Goal: Task Accomplishment & Management: Use online tool/utility

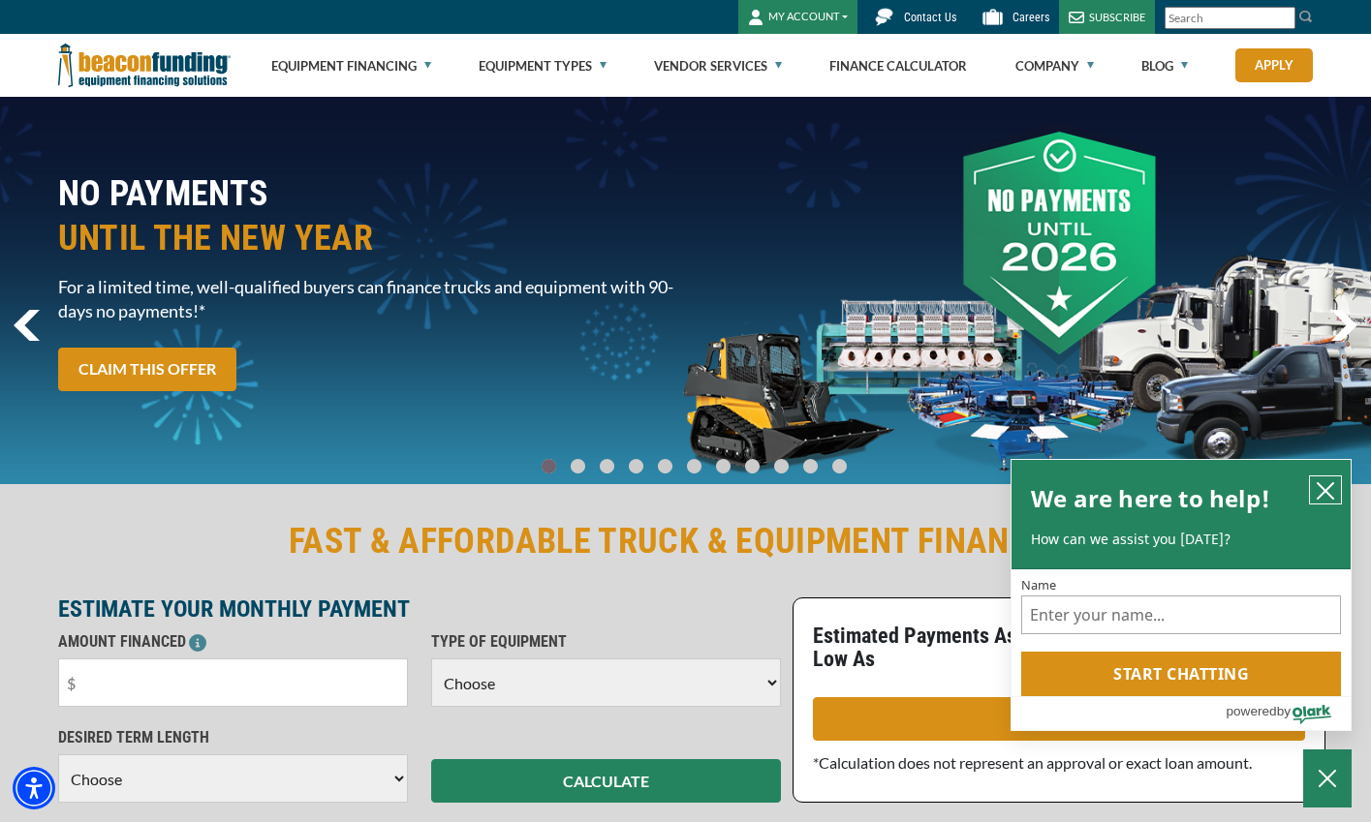
click at [1323, 485] on icon "close chatbox" at bounding box center [1325, 490] width 19 height 19
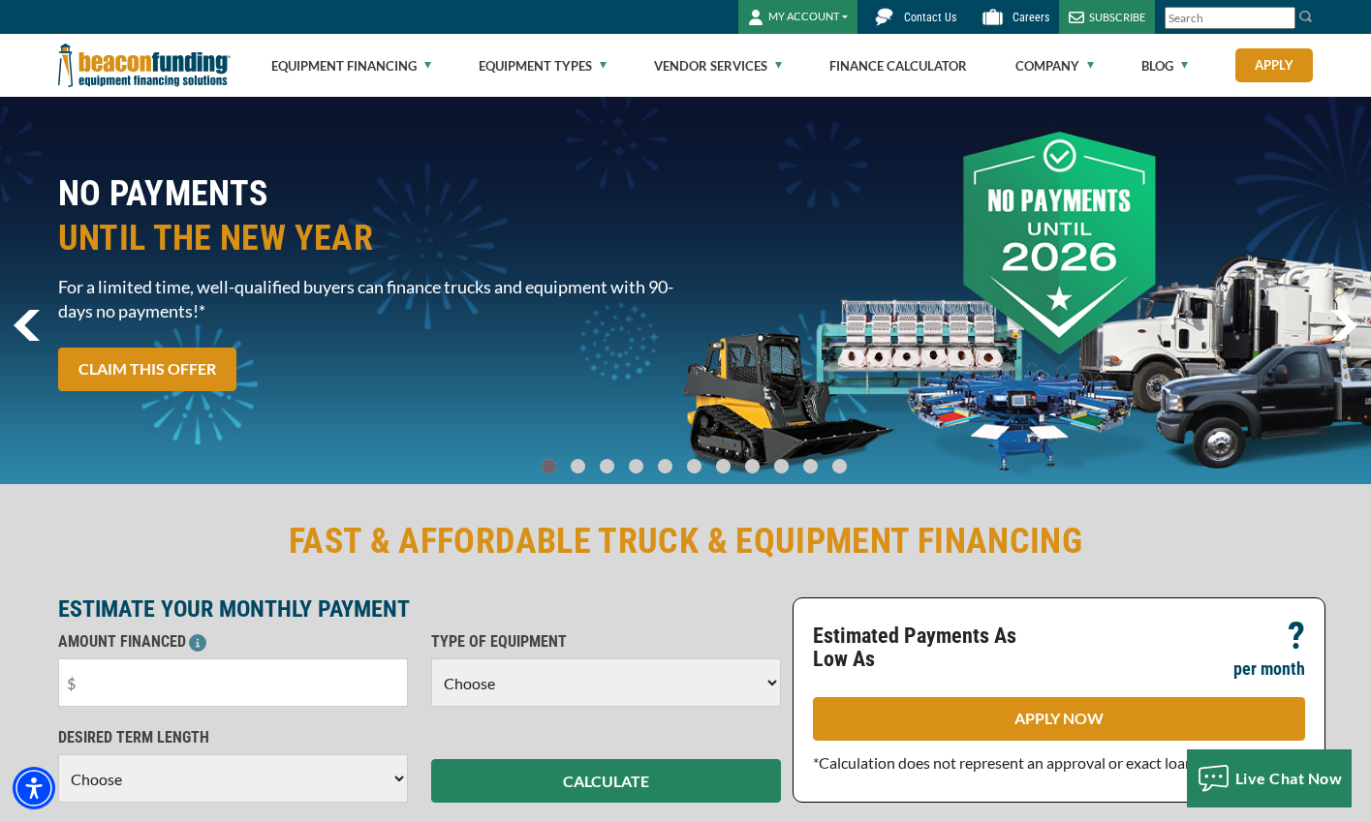
click at [586, 471] on link "Go To Slide 1" at bounding box center [577, 466] width 23 height 16
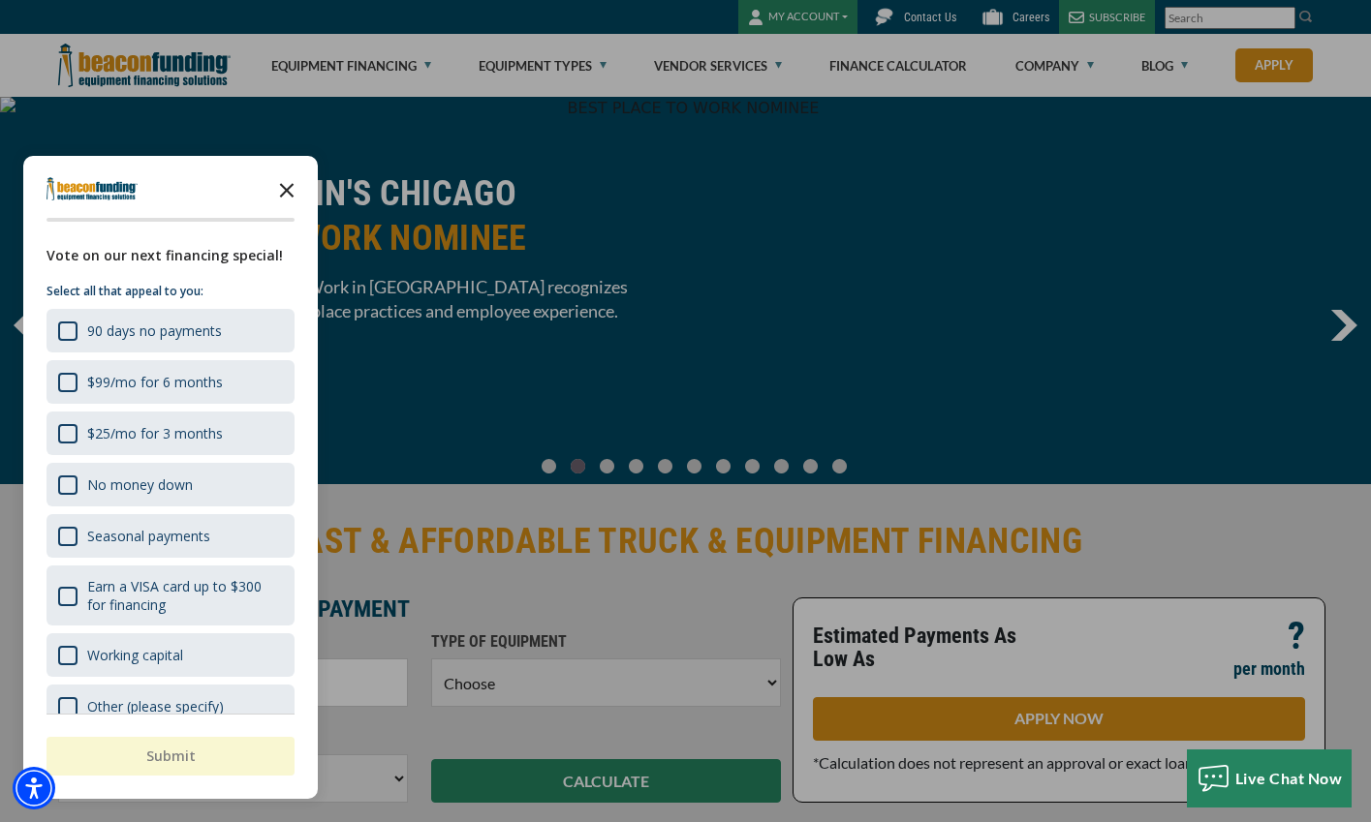
click at [286, 190] on polygon "Close the survey" at bounding box center [287, 190] width 15 height 15
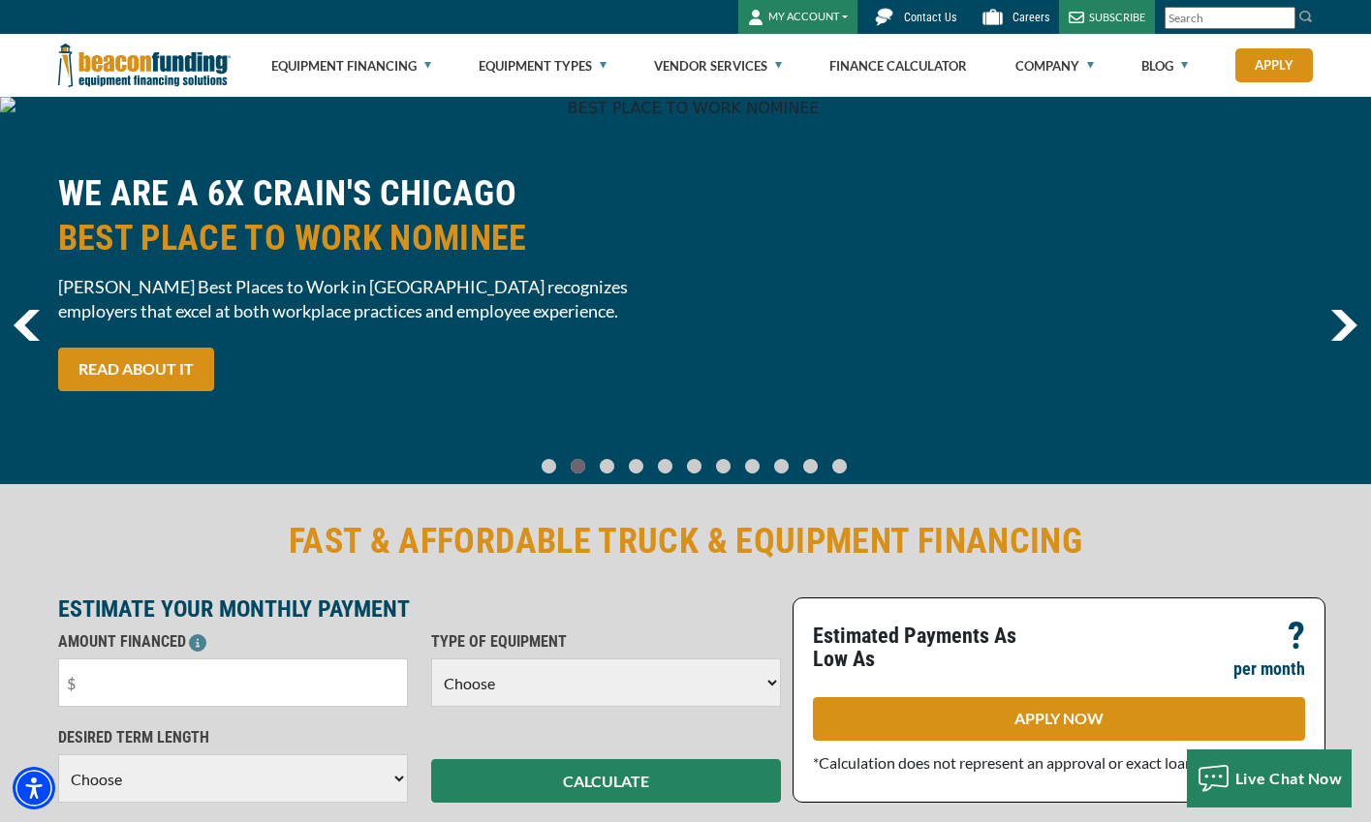
click at [614, 464] on link "Go To Slide 2" at bounding box center [606, 466] width 23 height 16
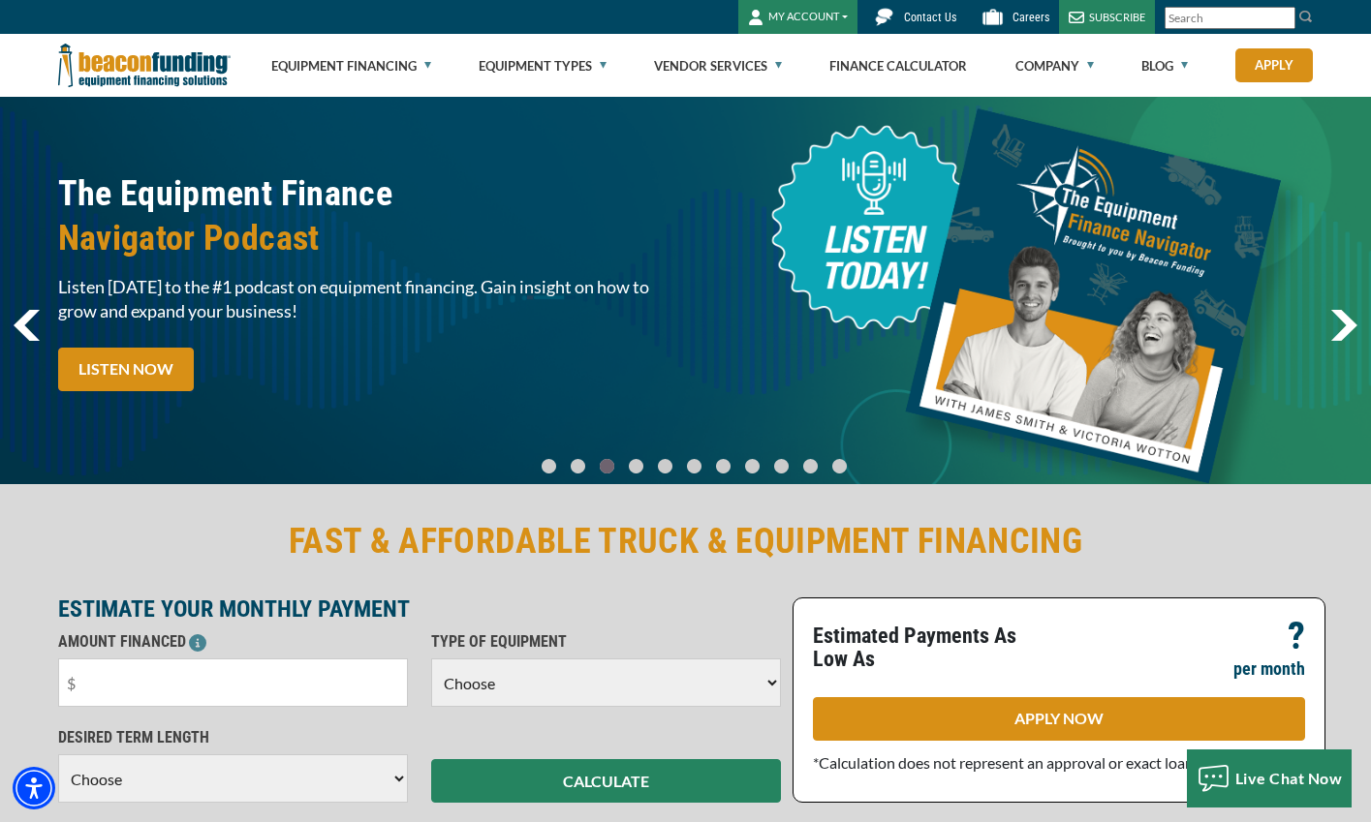
click at [638, 467] on link "Go To Slide 3" at bounding box center [635, 466] width 23 height 16
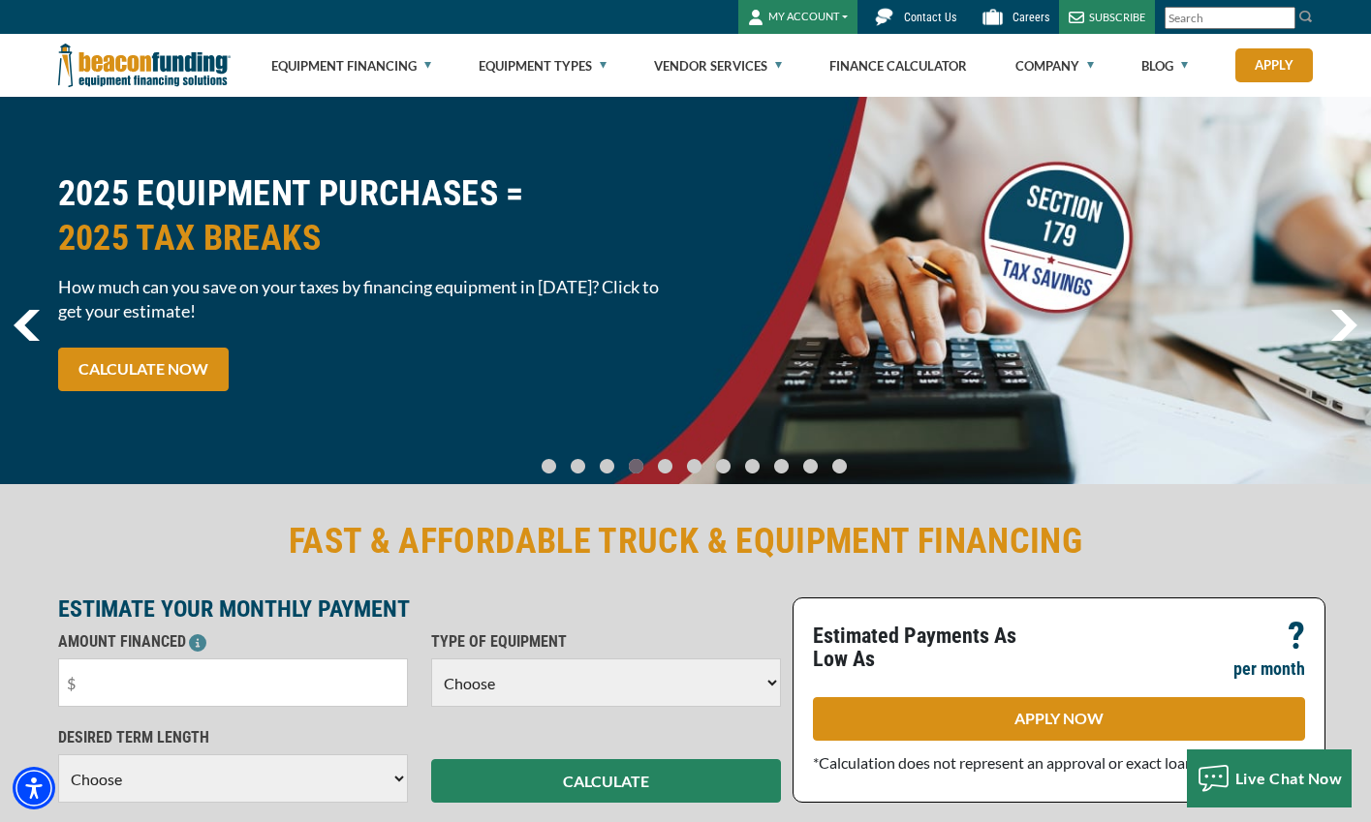
click at [671, 463] on link "Go To Slide 4" at bounding box center [664, 466] width 23 height 16
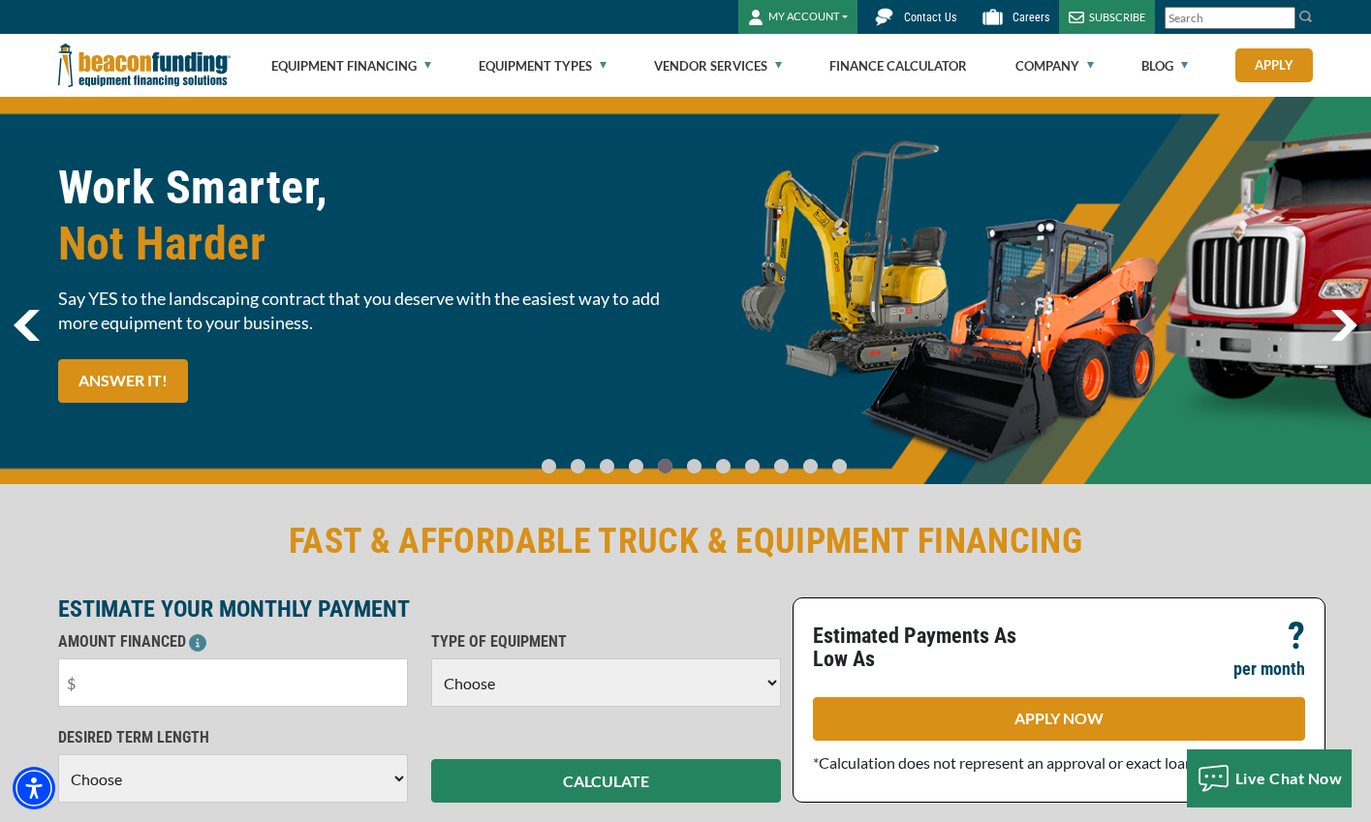
click at [697, 465] on link "Go To Slide 5" at bounding box center [693, 466] width 23 height 16
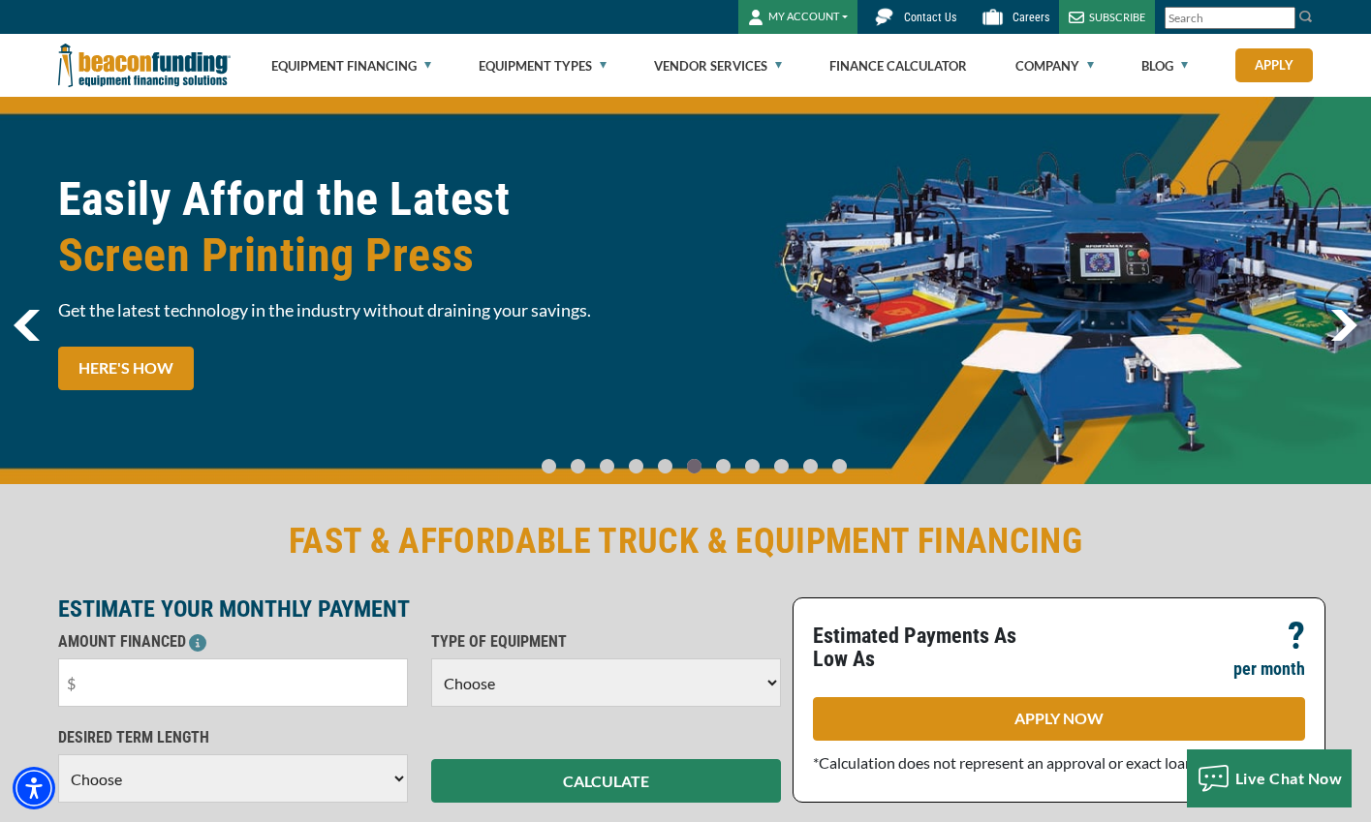
click at [724, 464] on link "Go To Slide 6" at bounding box center [722, 466] width 23 height 16
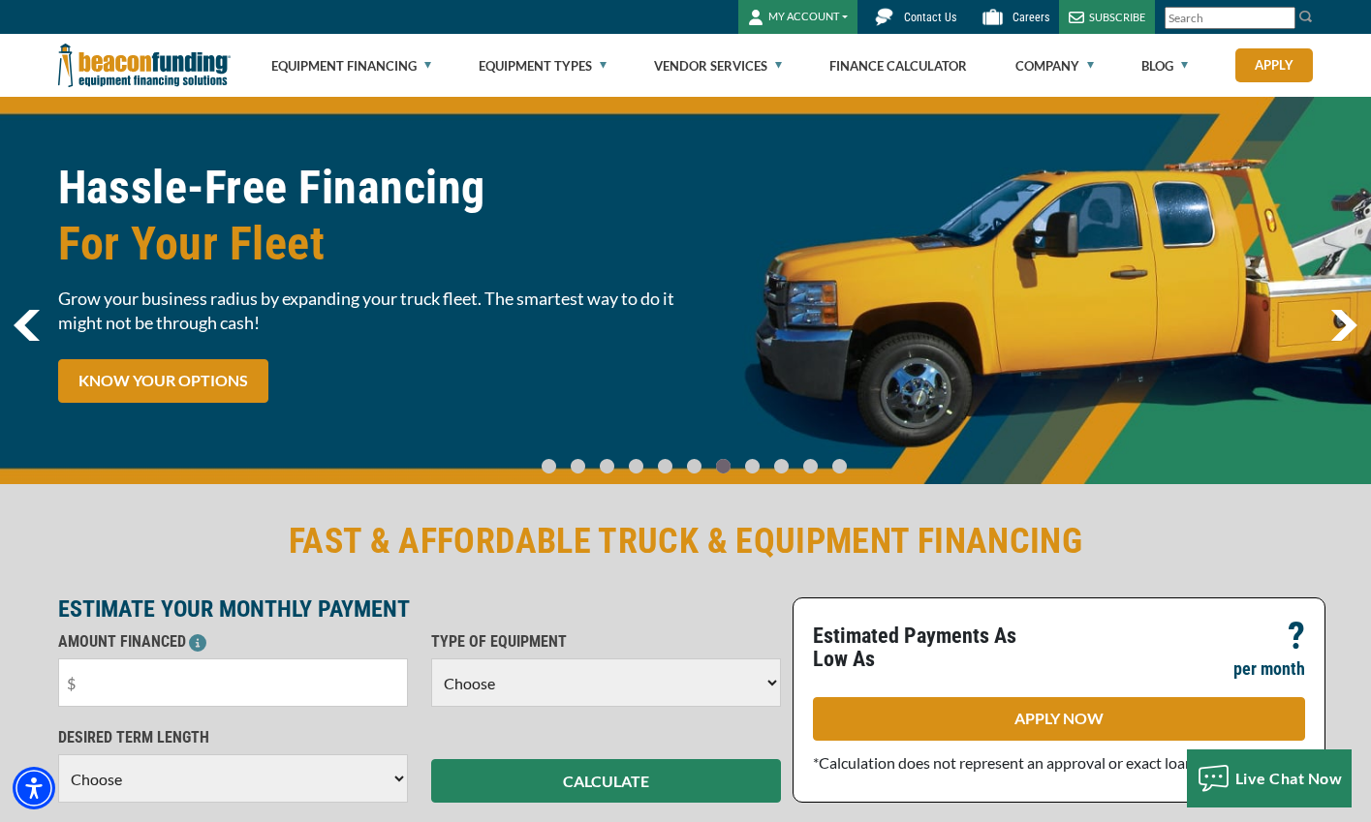
click at [745, 464] on link "Go To Slide 7" at bounding box center [751, 466] width 23 height 16
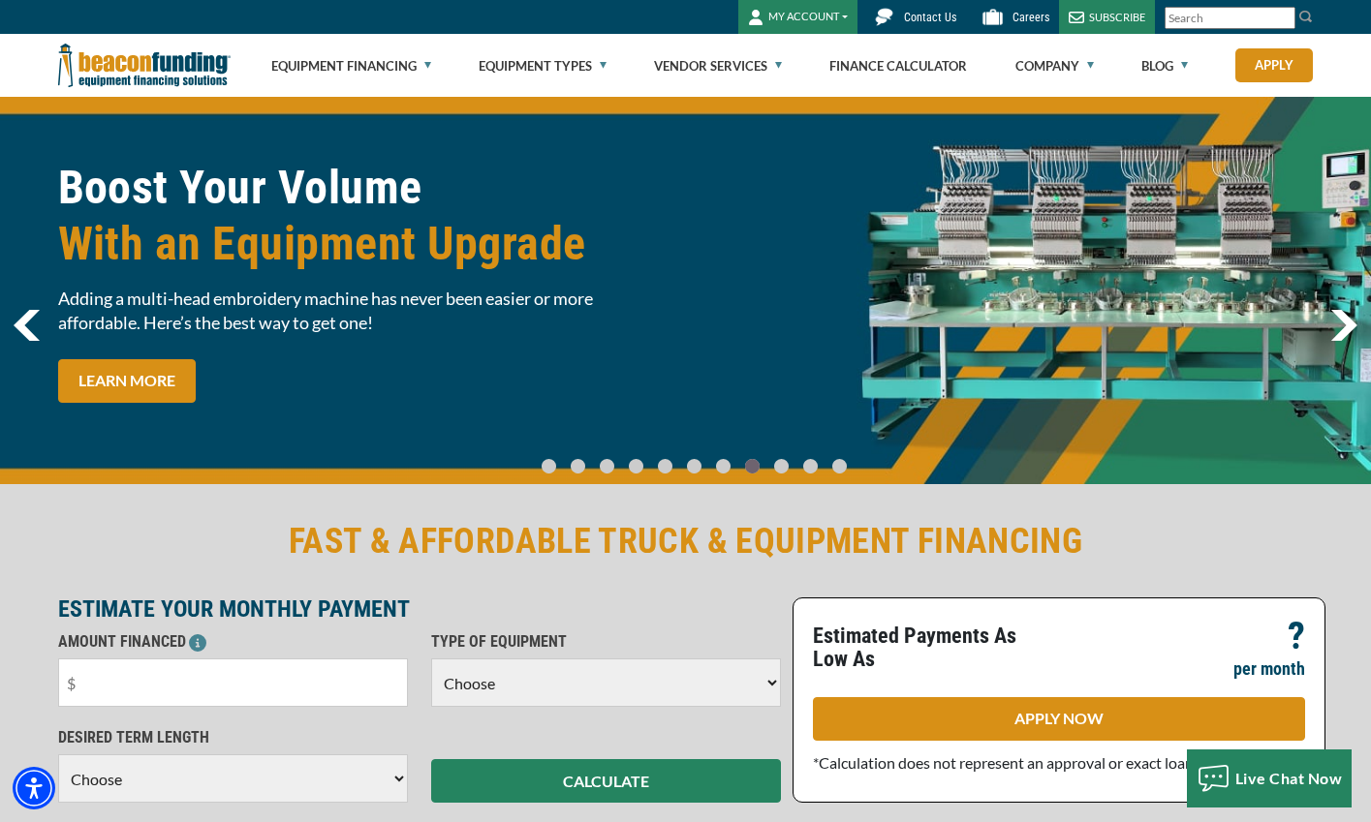
click at [780, 467] on link "Go To Slide 8" at bounding box center [780, 466] width 23 height 16
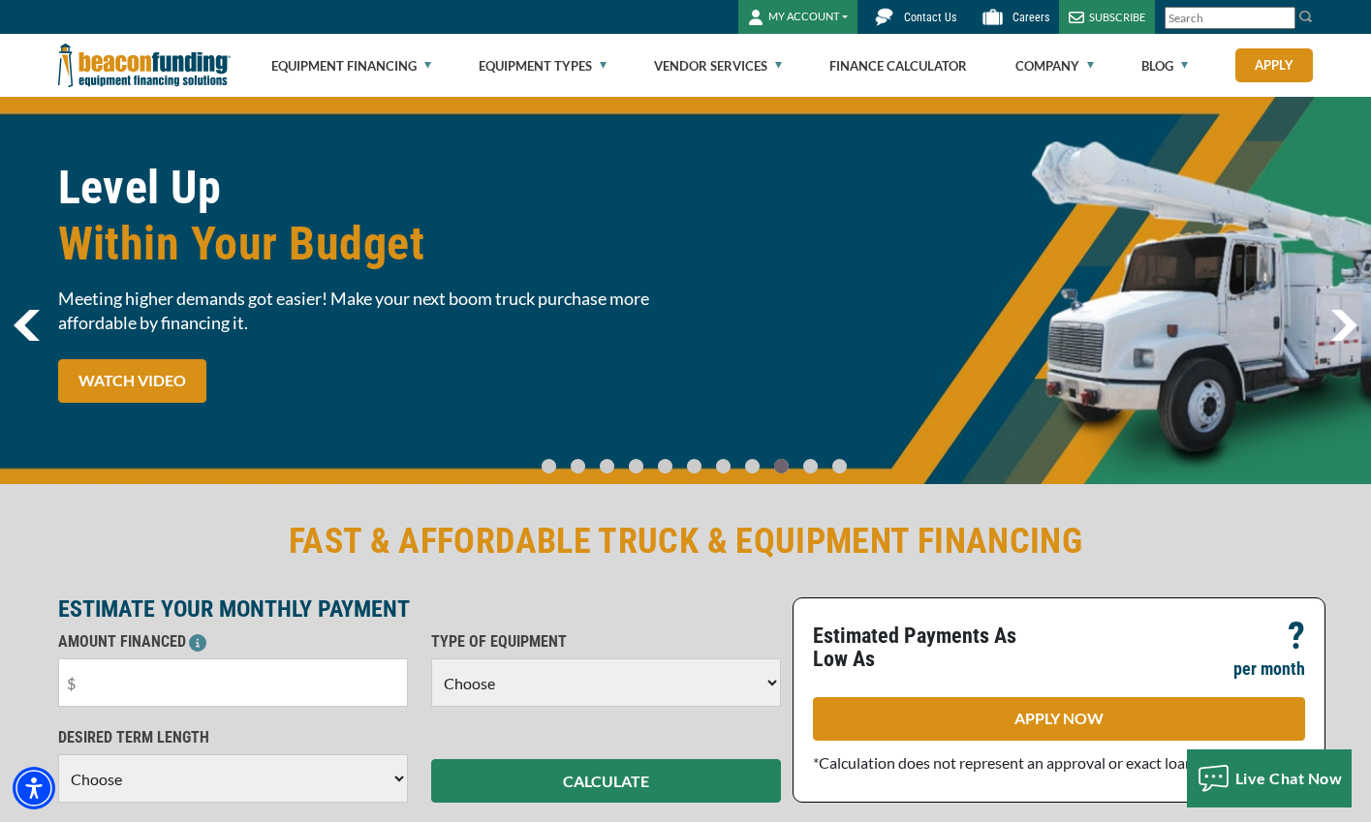
click at [798, 466] on link "Go To Slide 9" at bounding box center [809, 466] width 23 height 16
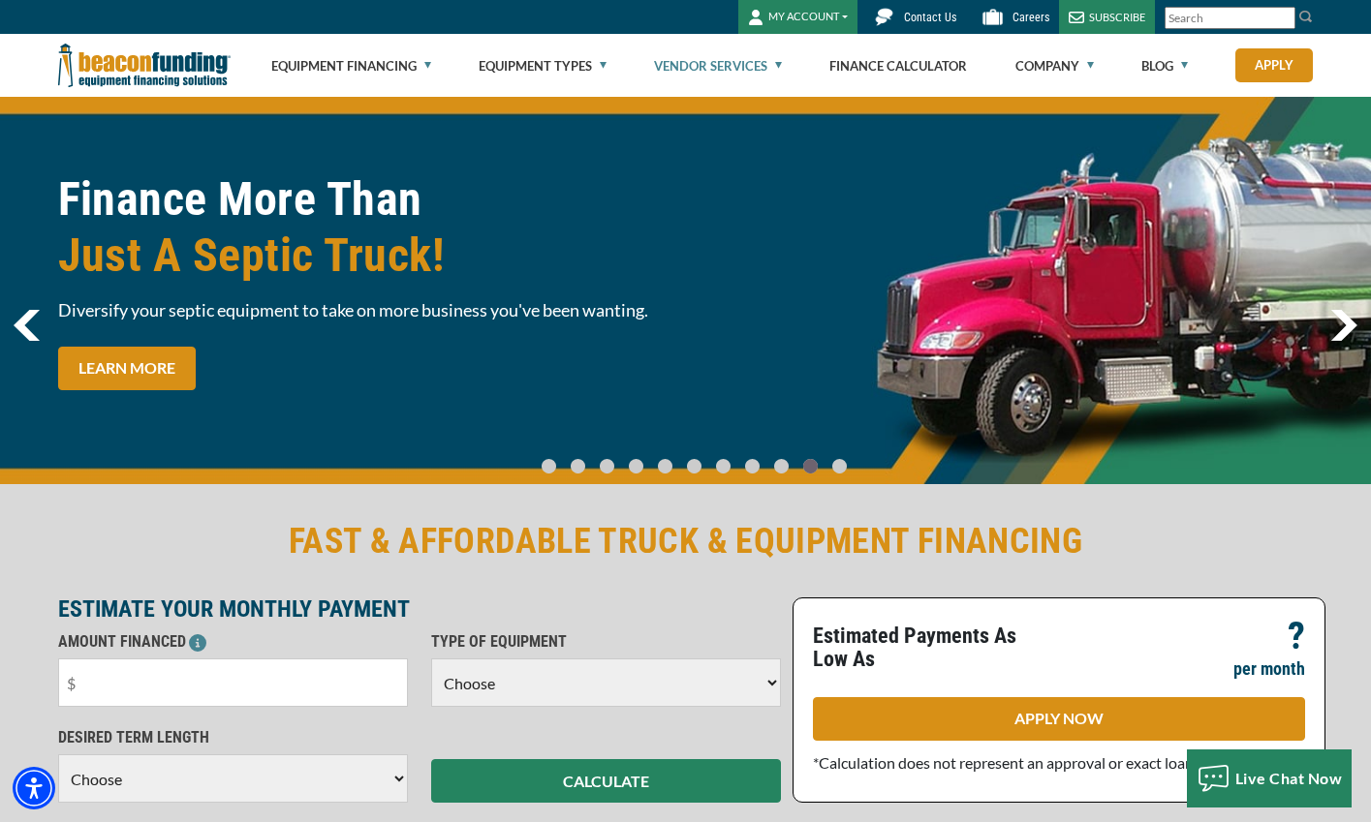
click at [728, 64] on link "Vendor Services" at bounding box center [718, 66] width 128 height 62
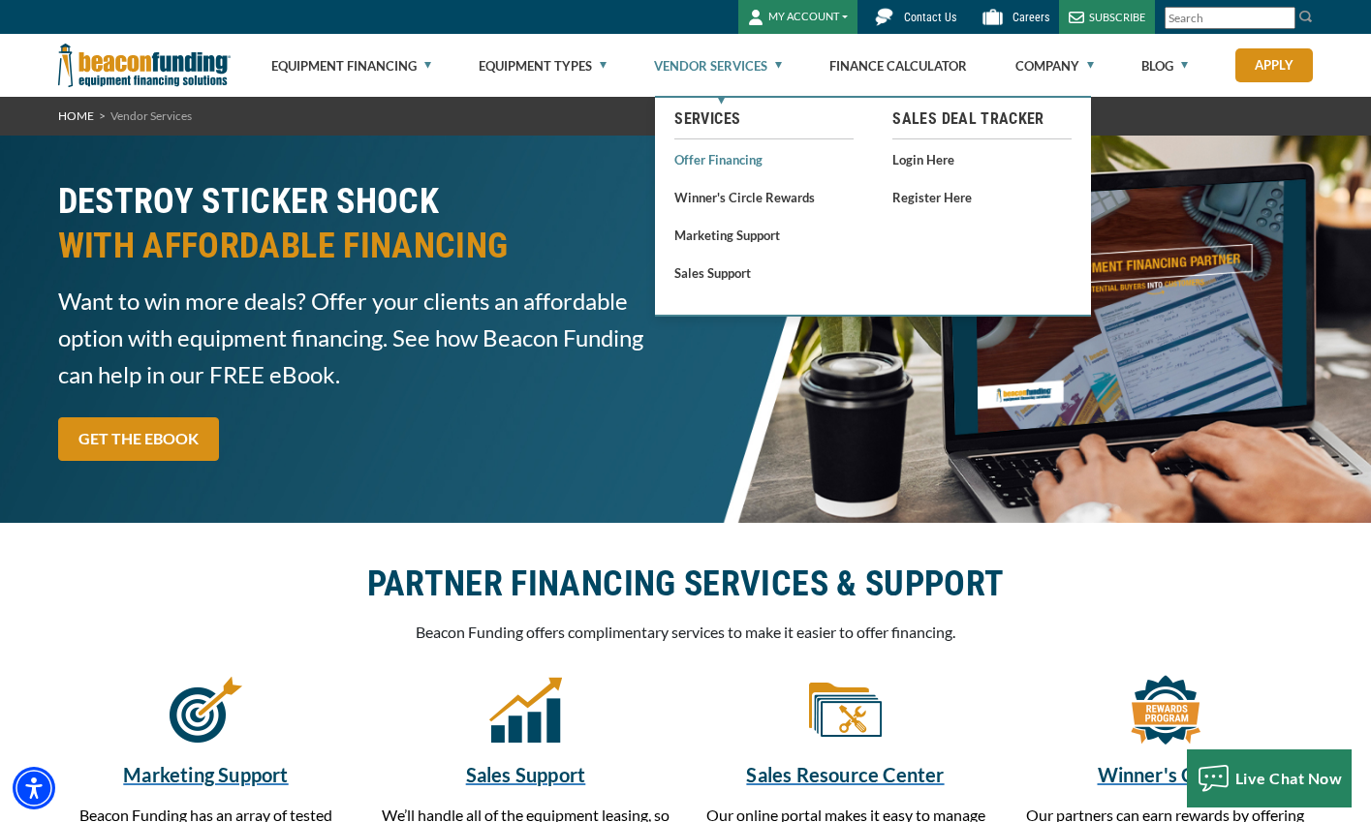
click at [734, 161] on link "Offer Financing" at bounding box center [763, 159] width 179 height 24
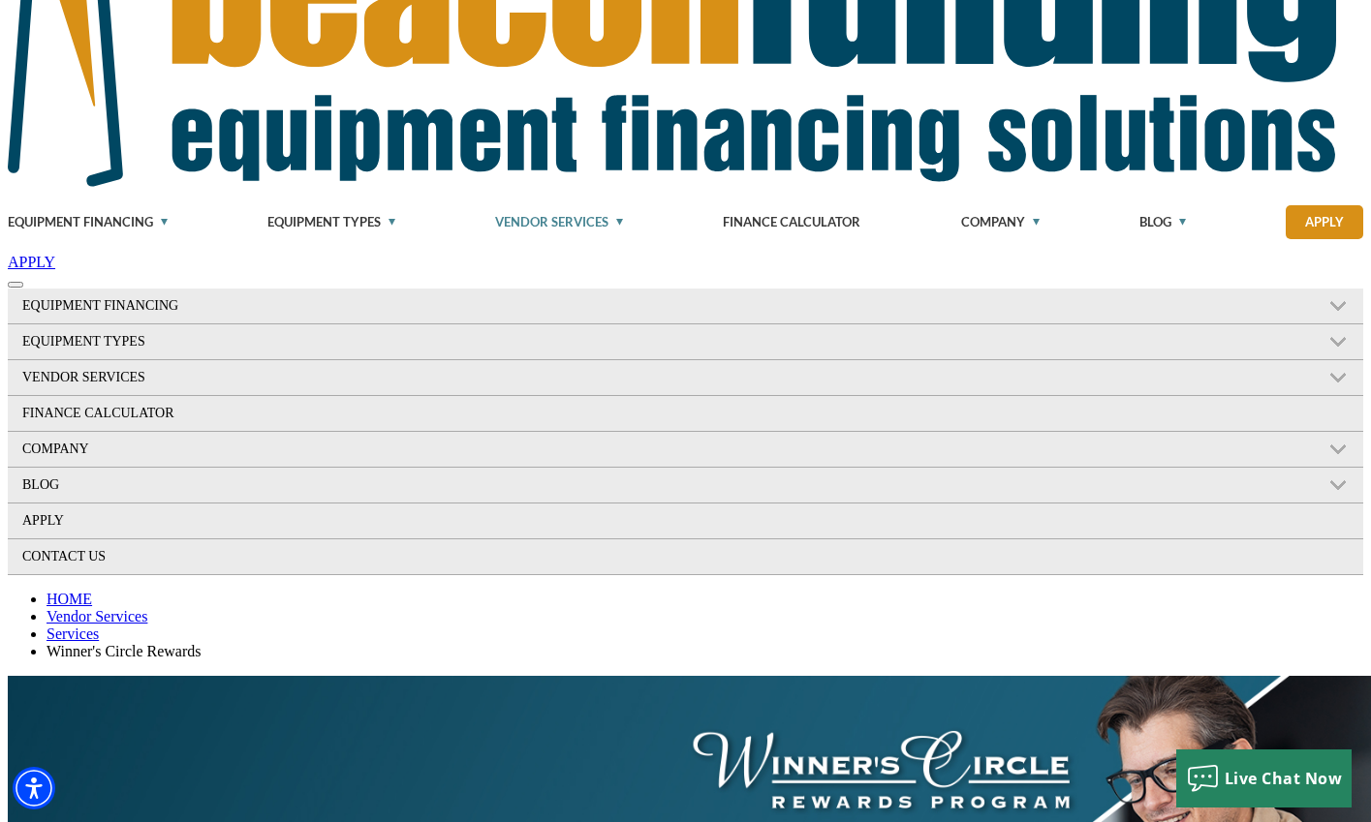
scroll to position [387, 0]
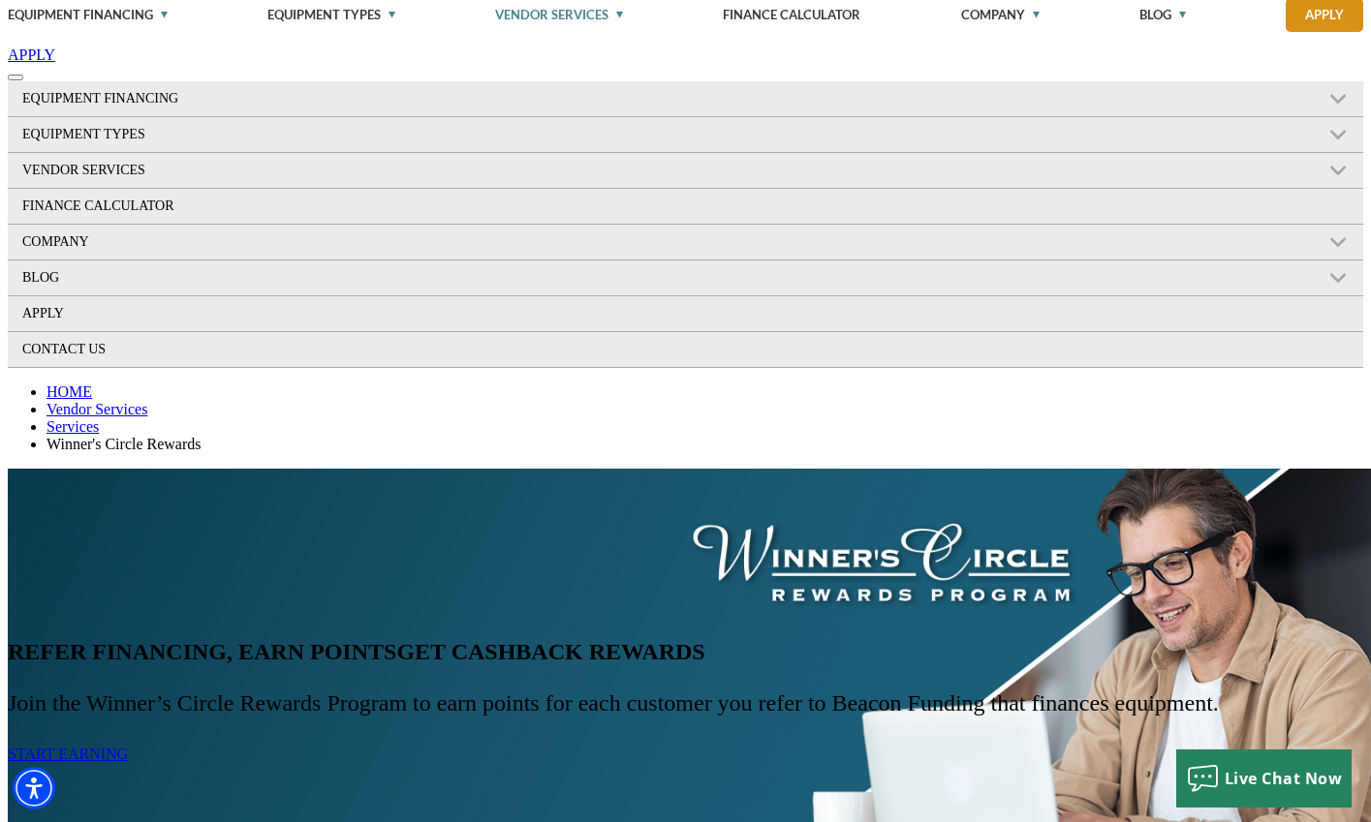
drag, startPoint x: 636, startPoint y: 484, endPoint x: 714, endPoint y: 506, distance: 80.4
drag, startPoint x: 1074, startPoint y: 491, endPoint x: 1146, endPoint y: 508, distance: 73.6
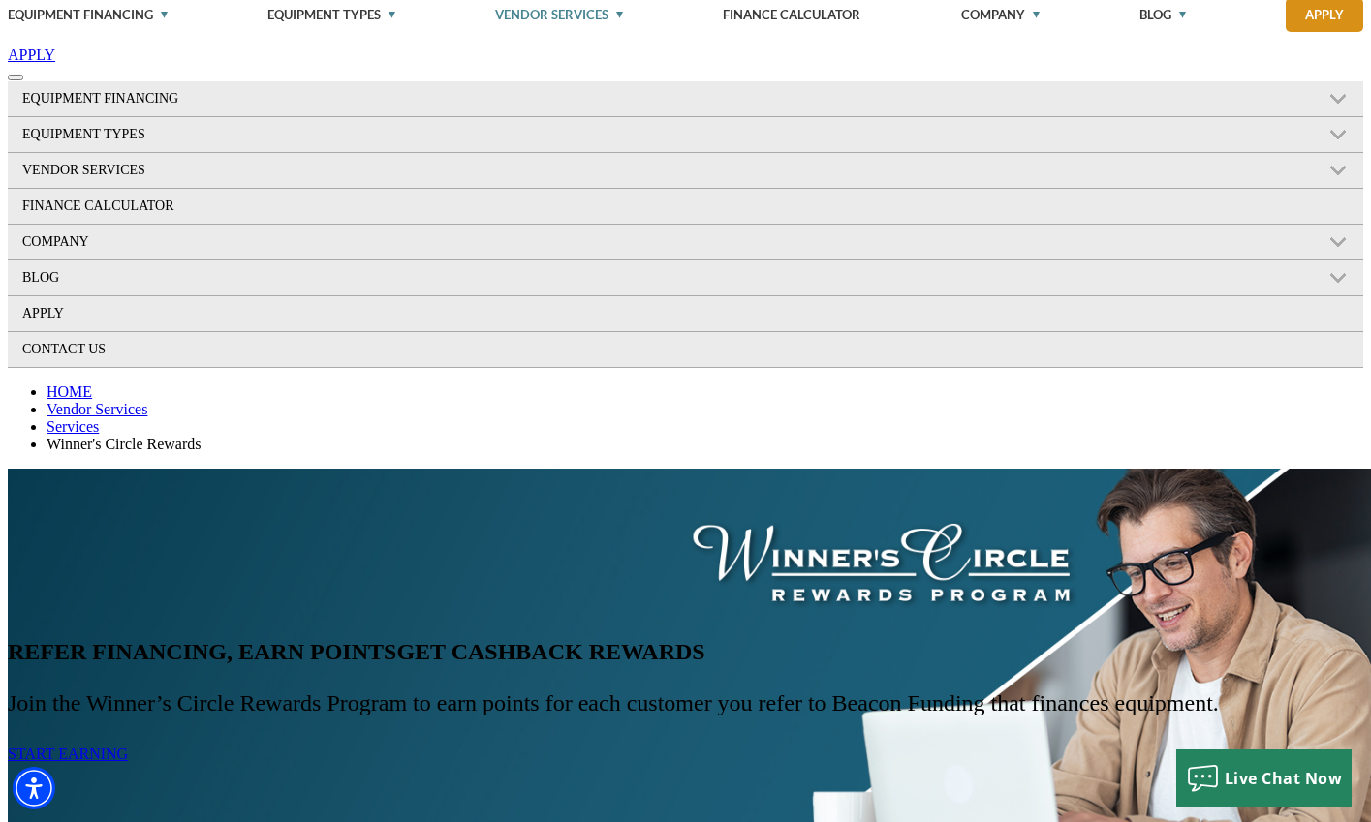
drag, startPoint x: 608, startPoint y: 281, endPoint x: 807, endPoint y: 305, distance: 200.1
drag, startPoint x: 807, startPoint y: 305, endPoint x: 826, endPoint y: 298, distance: 20.5
drag, startPoint x: 532, startPoint y: 306, endPoint x: 725, endPoint y: 312, distance: 192.9
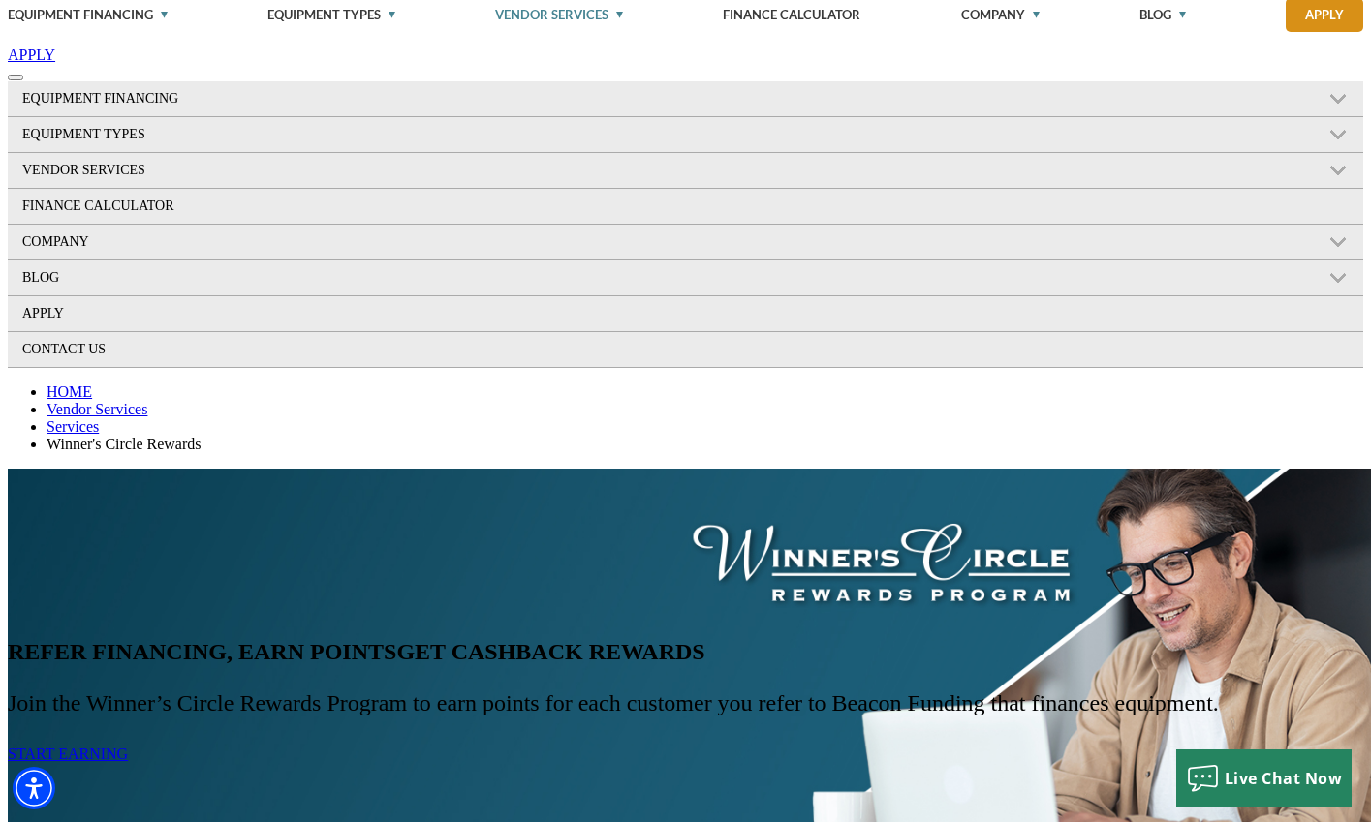
drag, startPoint x: 640, startPoint y: 310, endPoint x: 820, endPoint y: 310, distance: 180.2
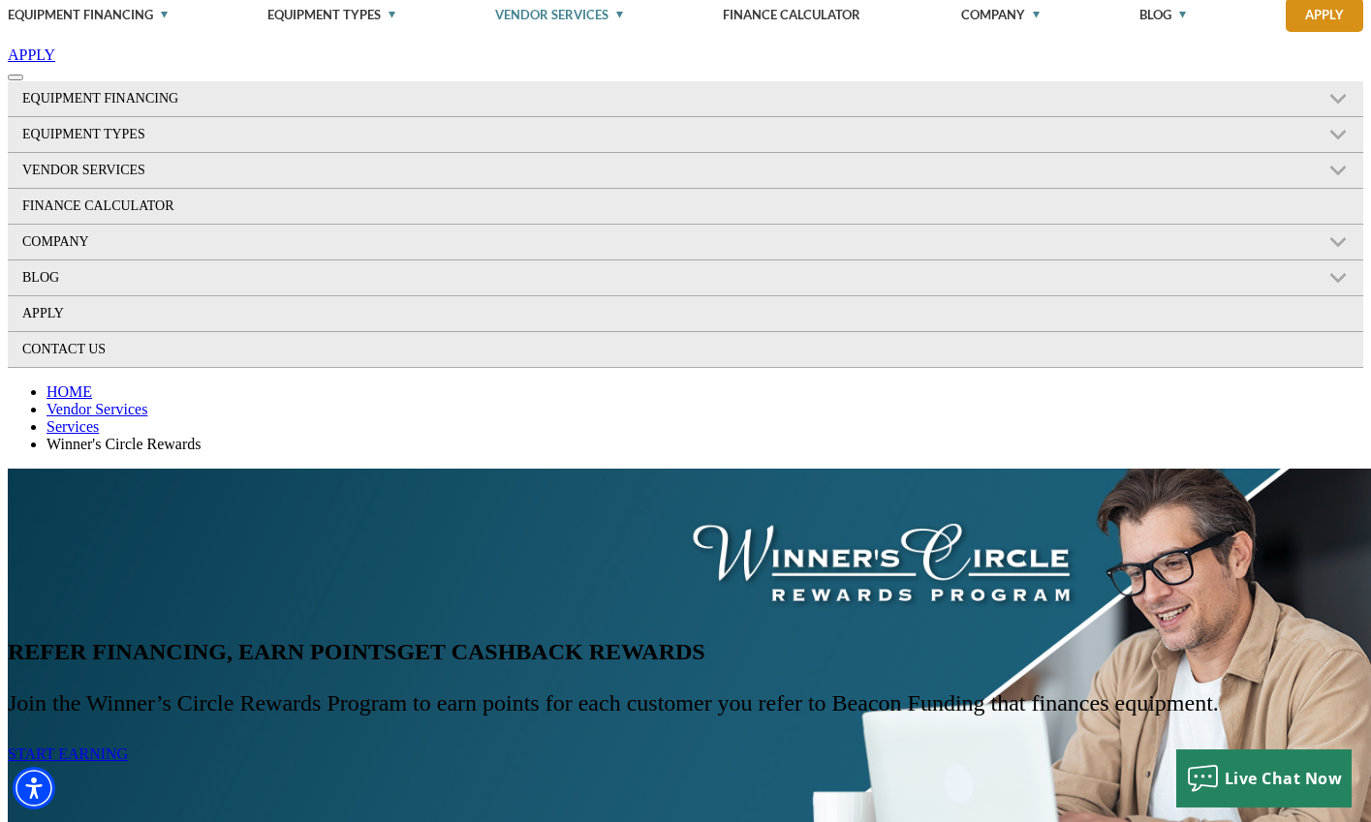
drag, startPoint x: 855, startPoint y: 306, endPoint x: 585, endPoint y: 317, distance: 270.5
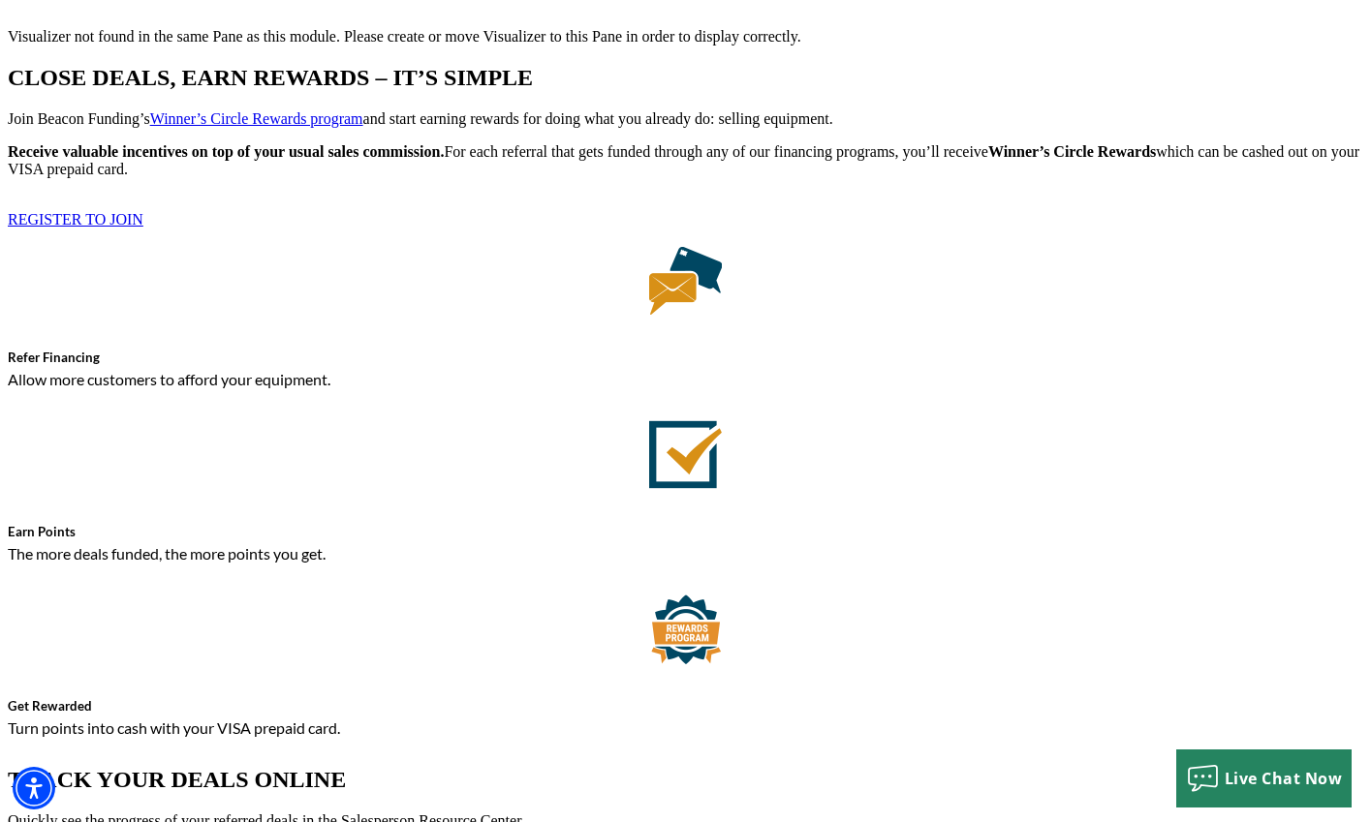
scroll to position [1259, 0]
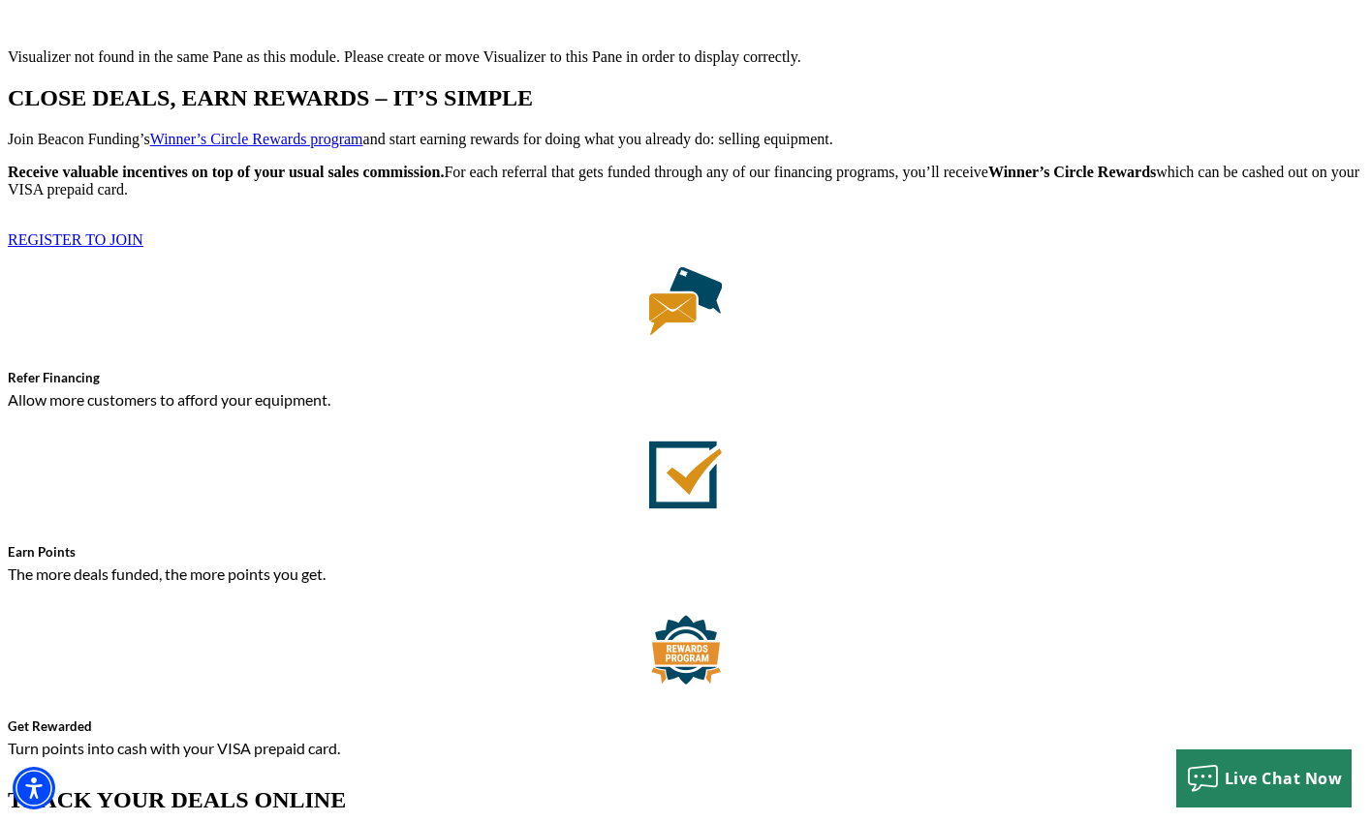
drag, startPoint x: 1102, startPoint y: 368, endPoint x: 1069, endPoint y: 357, distance: 34.6
drag, startPoint x: 1041, startPoint y: 368, endPoint x: 1169, endPoint y: 381, distance: 128.5
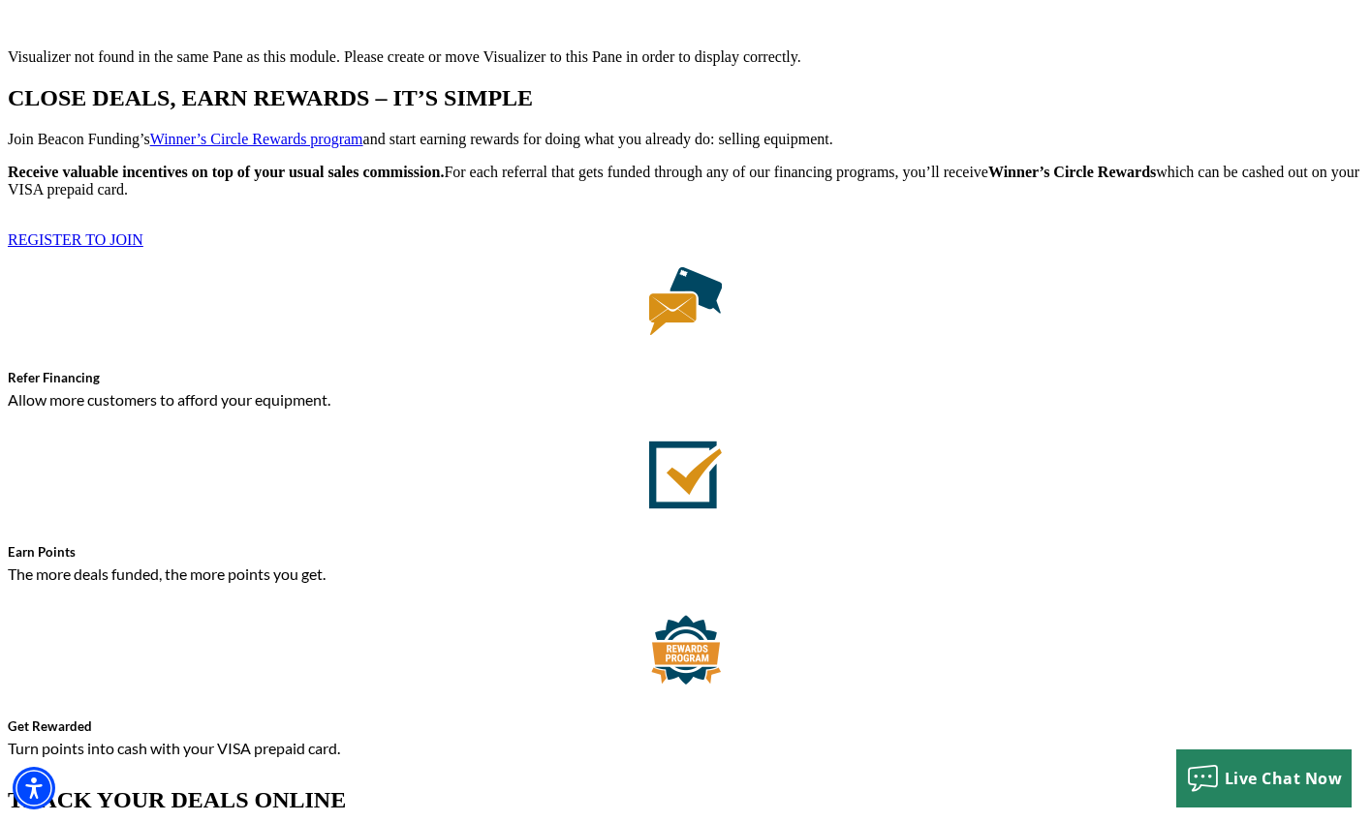
drag, startPoint x: 1158, startPoint y: 505, endPoint x: 1054, endPoint y: 307, distance: 223.2
drag, startPoint x: 1062, startPoint y: 357, endPoint x: 1162, endPoint y: 376, distance: 102.4
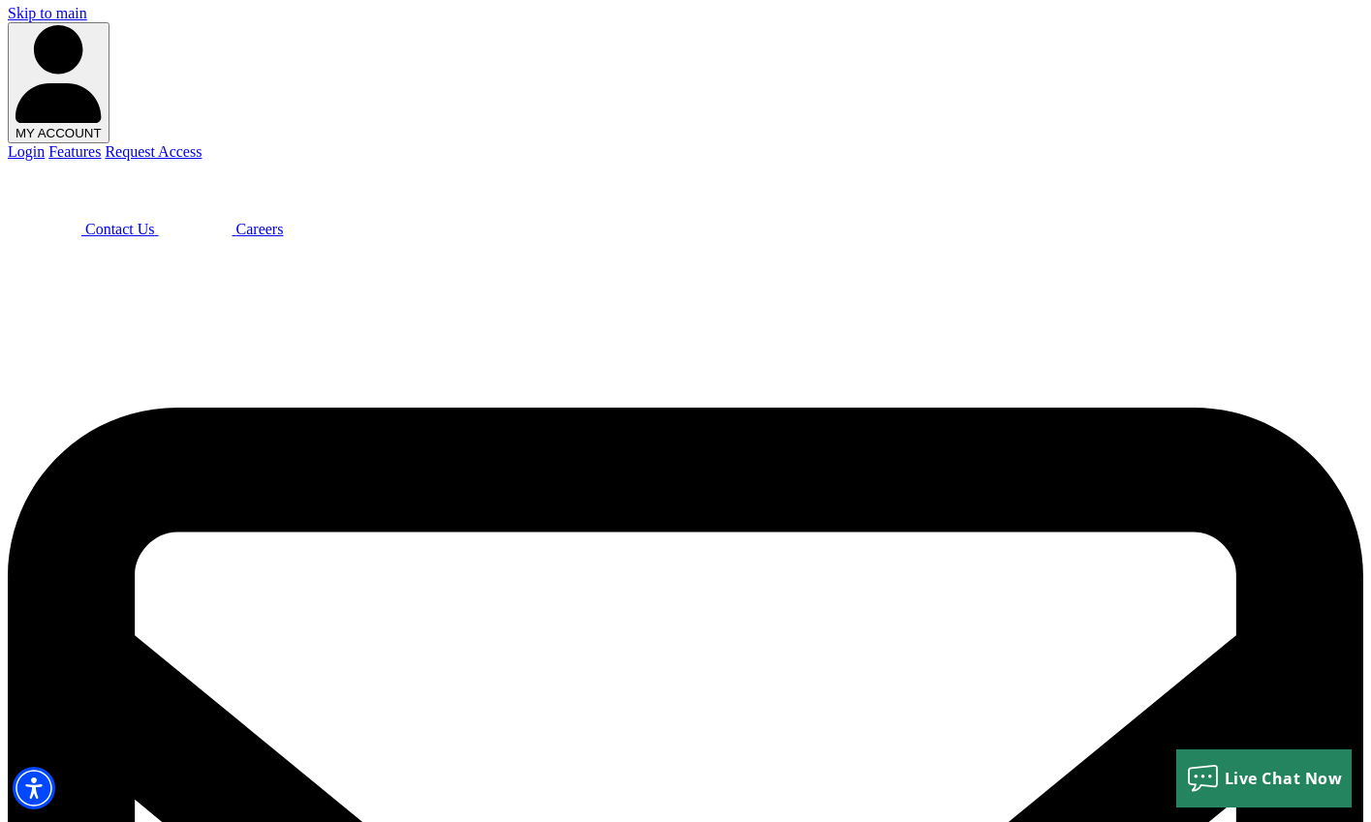
scroll to position [0, 0]
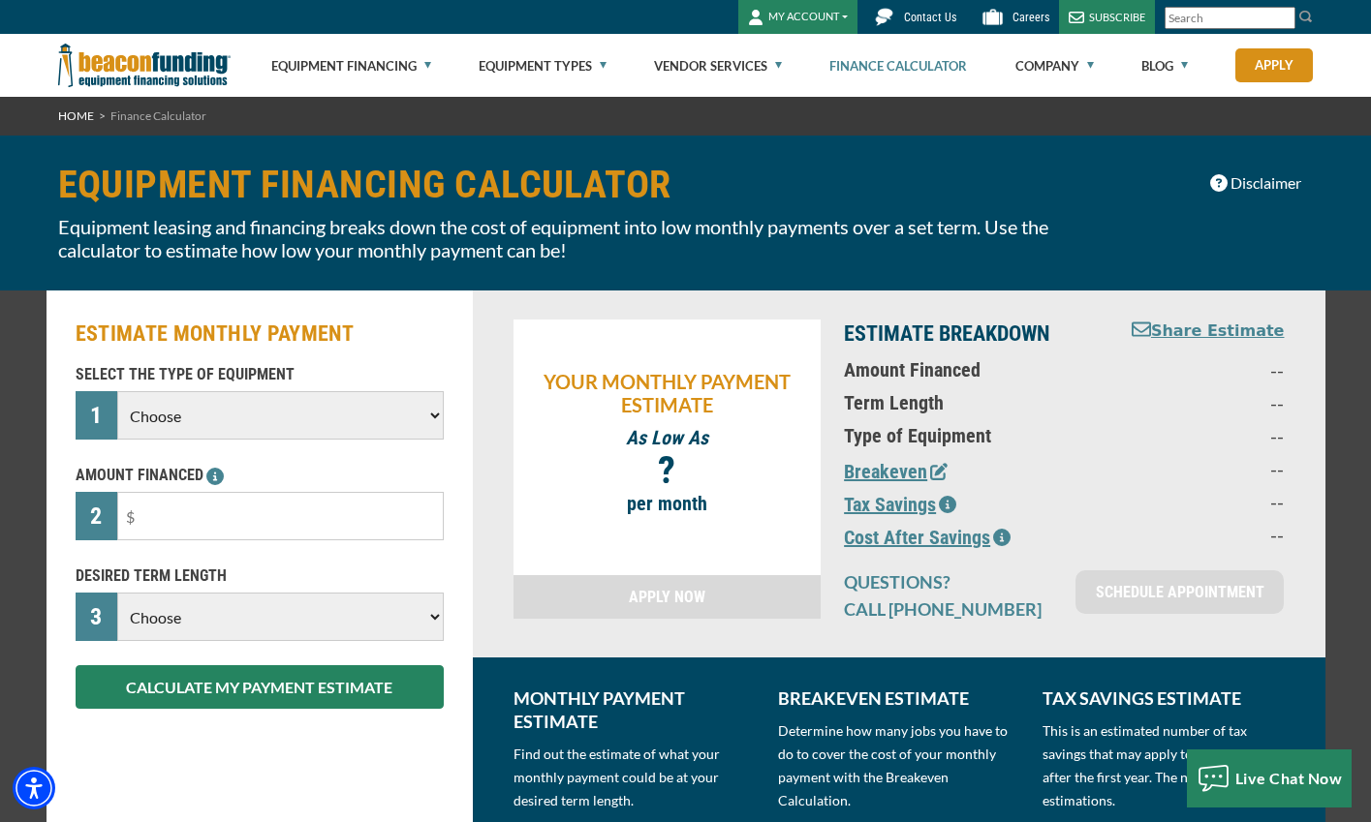
click at [307, 413] on select "Choose Backhoe Boom/Bucket Truck Chipper Commercial Mower Crane DTG/DTF Printin…" at bounding box center [279, 415] width 325 height 48
select select "23"
click at [117, 391] on select "Choose Backhoe Boom/Bucket Truck Chipper Commercial Mower Crane DTG/DTF Printin…" at bounding box center [279, 415] width 325 height 48
click at [259, 608] on select "Choose 36 Months 48 Months 60 Months" at bounding box center [279, 617] width 325 height 48
select select "60"
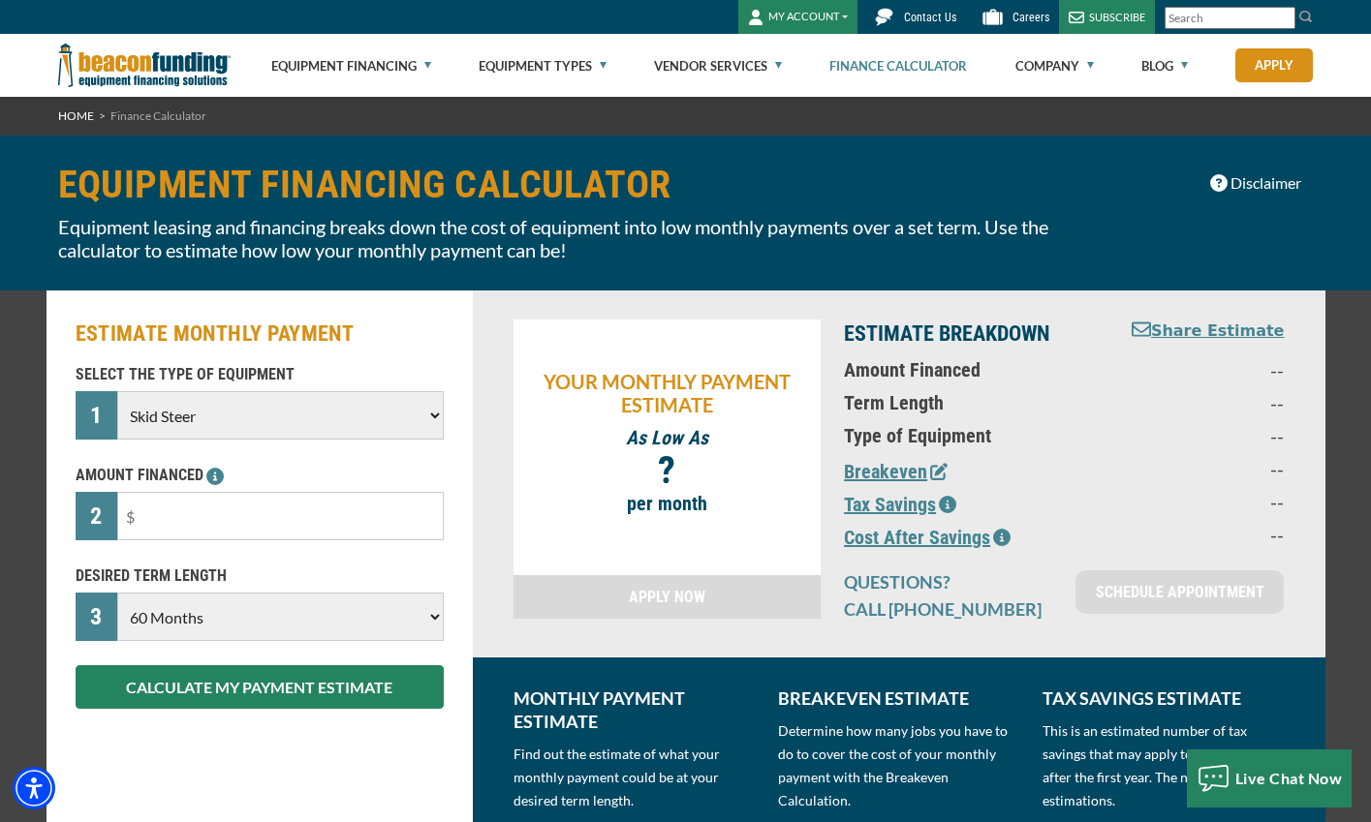
click at [117, 613] on select "Choose 36 Months 48 Months 60 Months" at bounding box center [279, 617] width 325 height 48
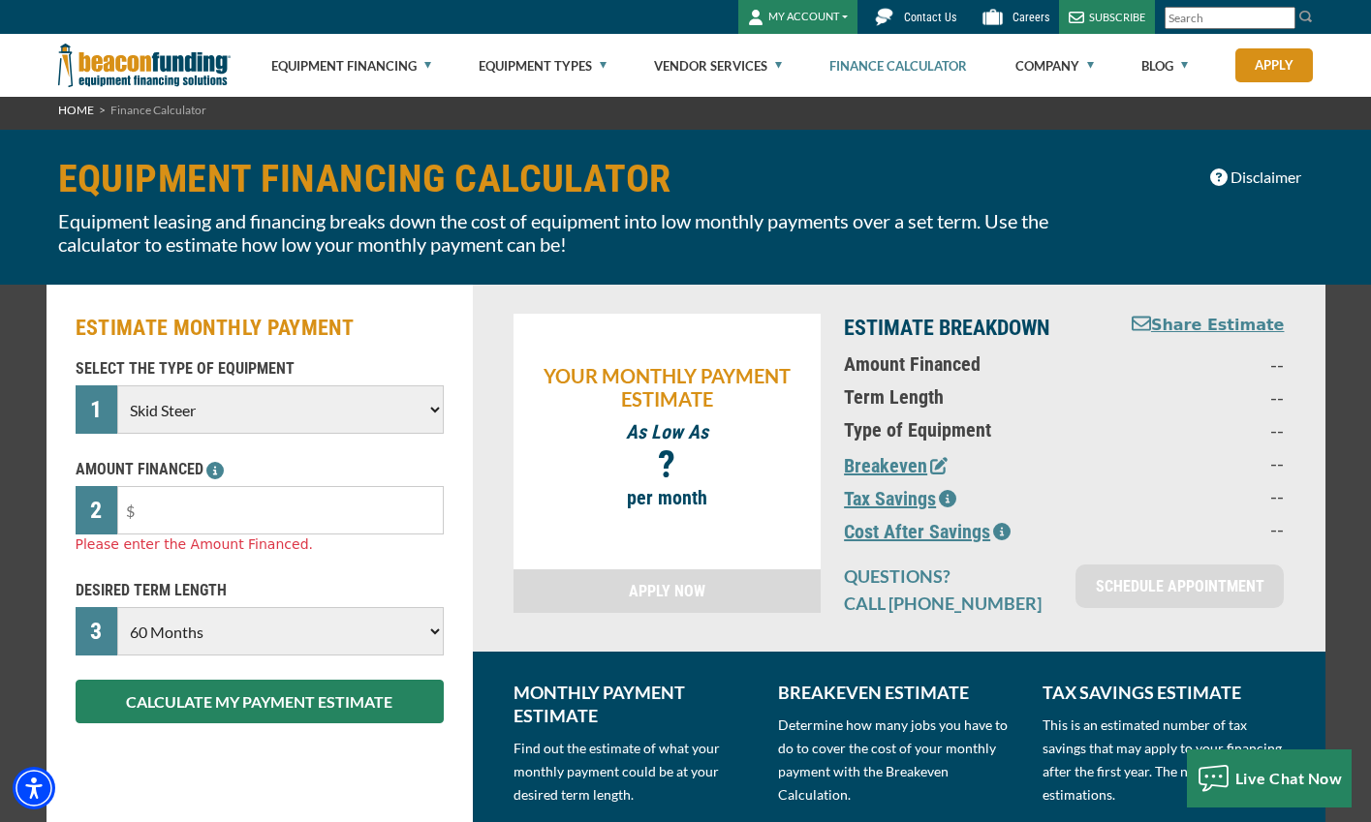
scroll to position [97, 0]
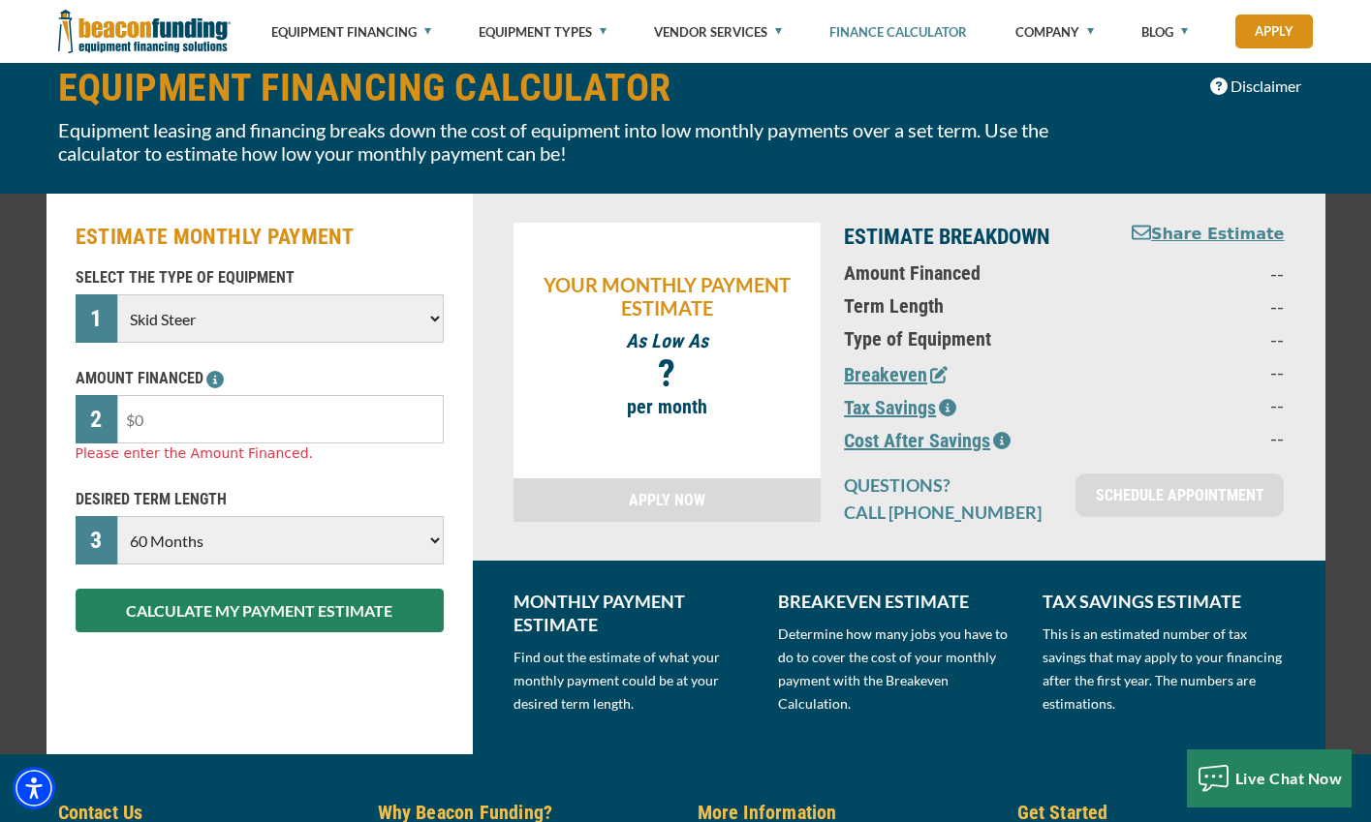
click at [255, 412] on input "text" at bounding box center [279, 419] width 325 height 48
type input "$75,000"
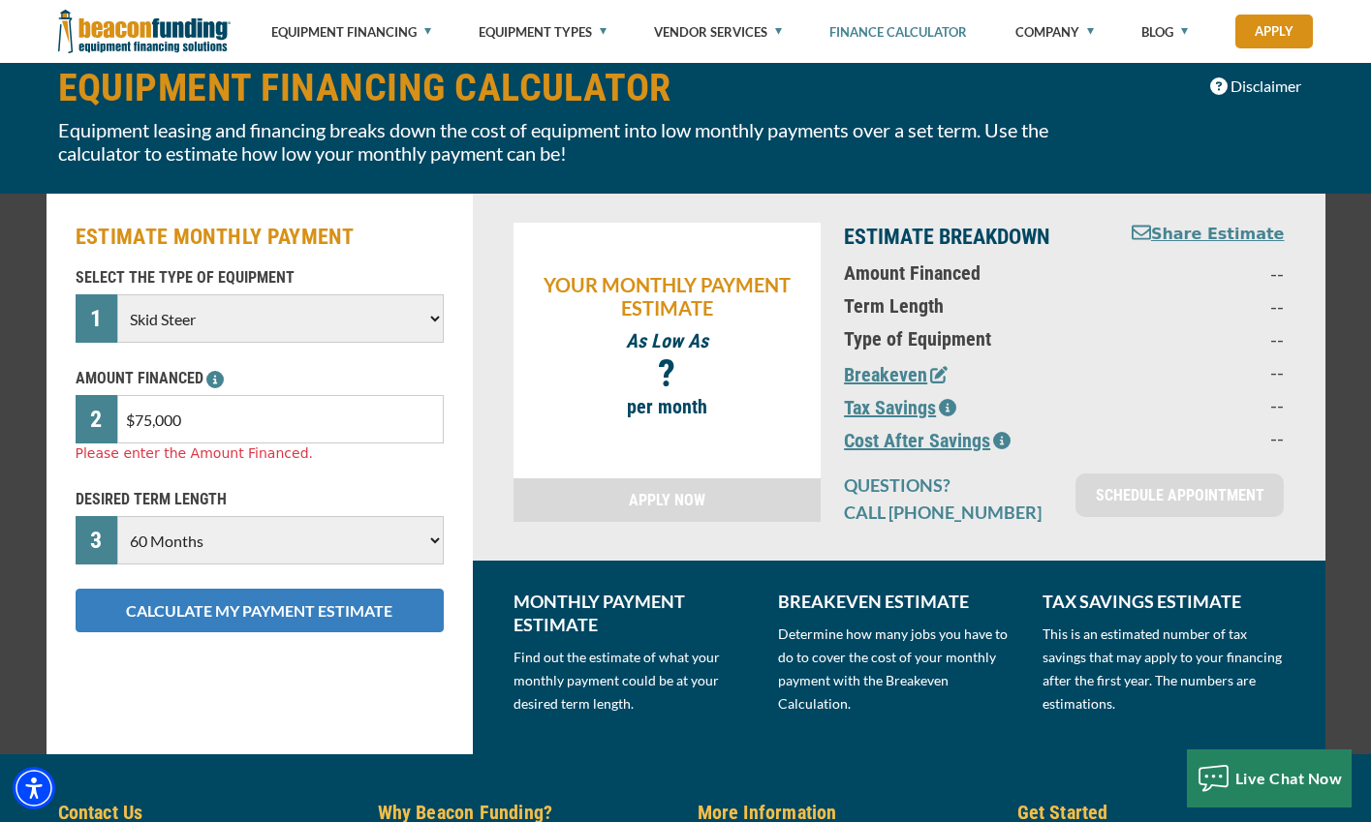
click at [179, 619] on div "ESTIMATE MONTHLY PAYMENT SELECT THE TYPE OF EQUIPMENT 1 Choose Backhoe Boom/Buc…" at bounding box center [259, 474] width 426 height 561
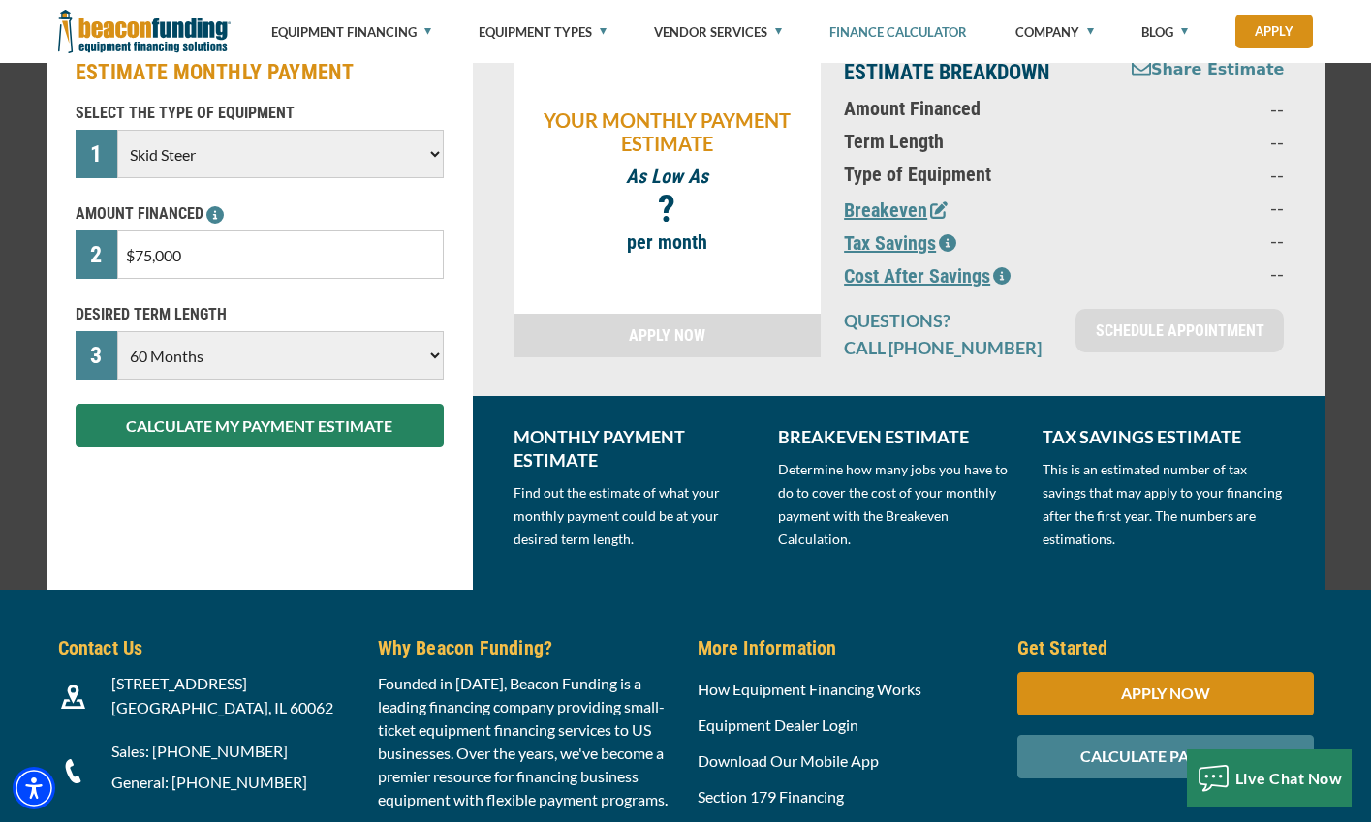
scroll to position [291, 0]
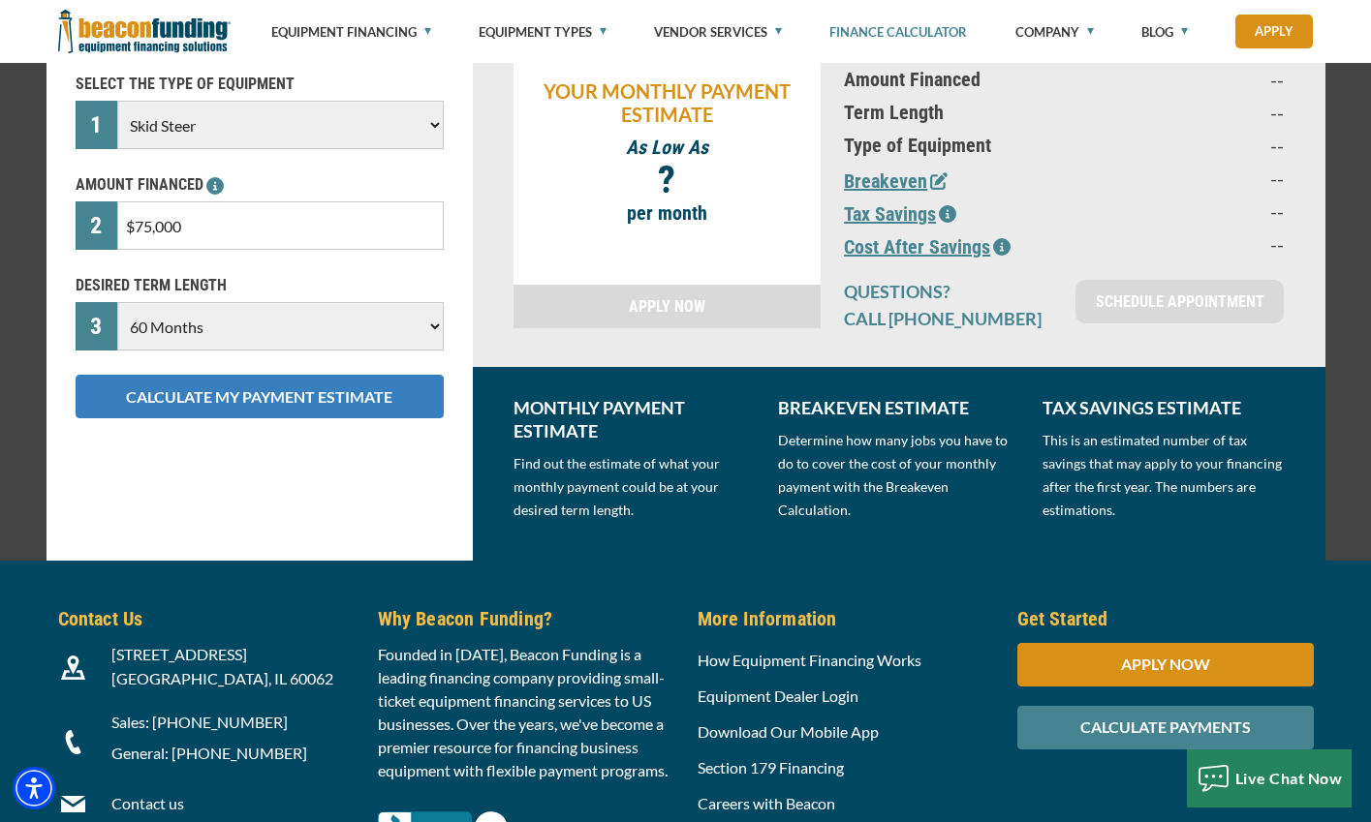
click at [272, 394] on button "CALCULATE MY PAYMENT ESTIMATE" at bounding box center [260, 397] width 368 height 44
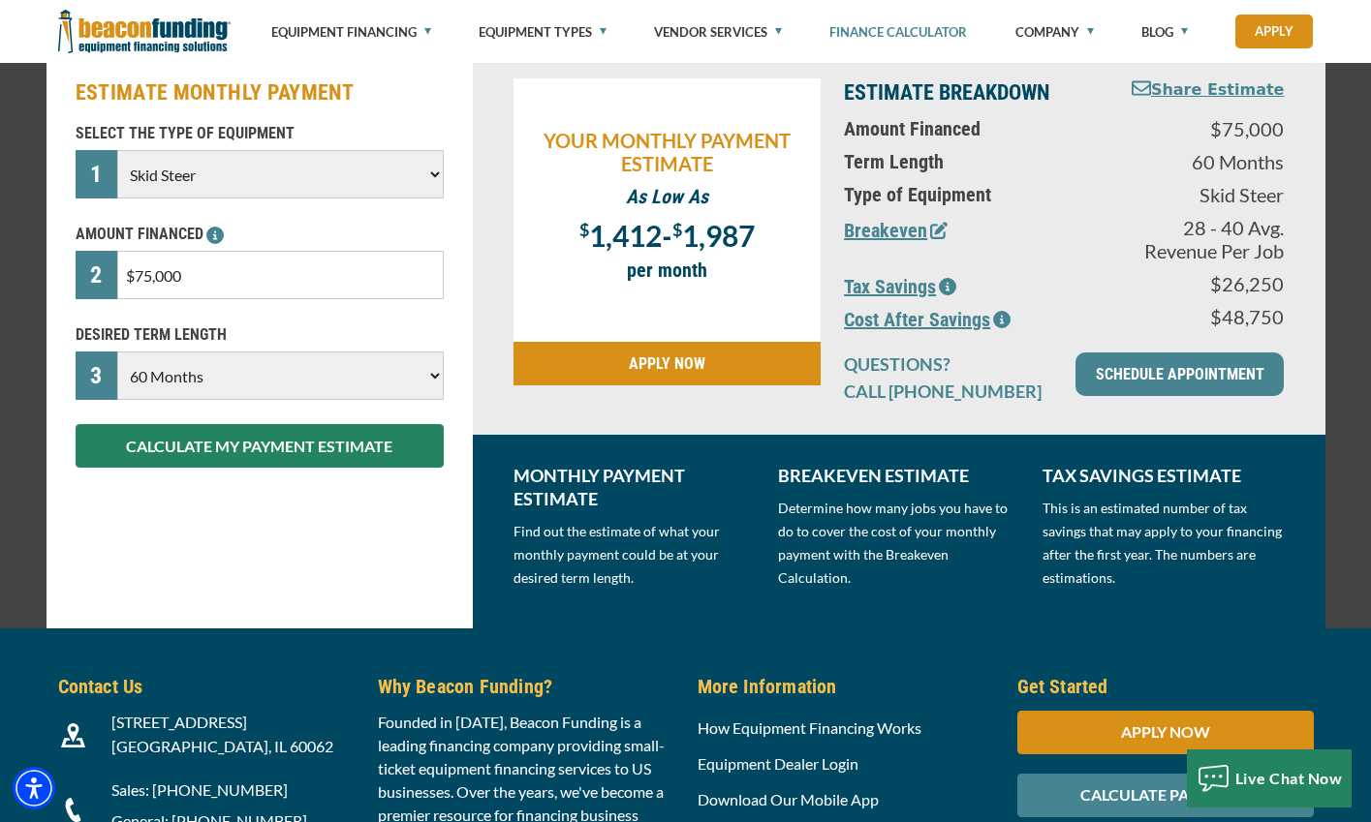
scroll to position [194, 0]
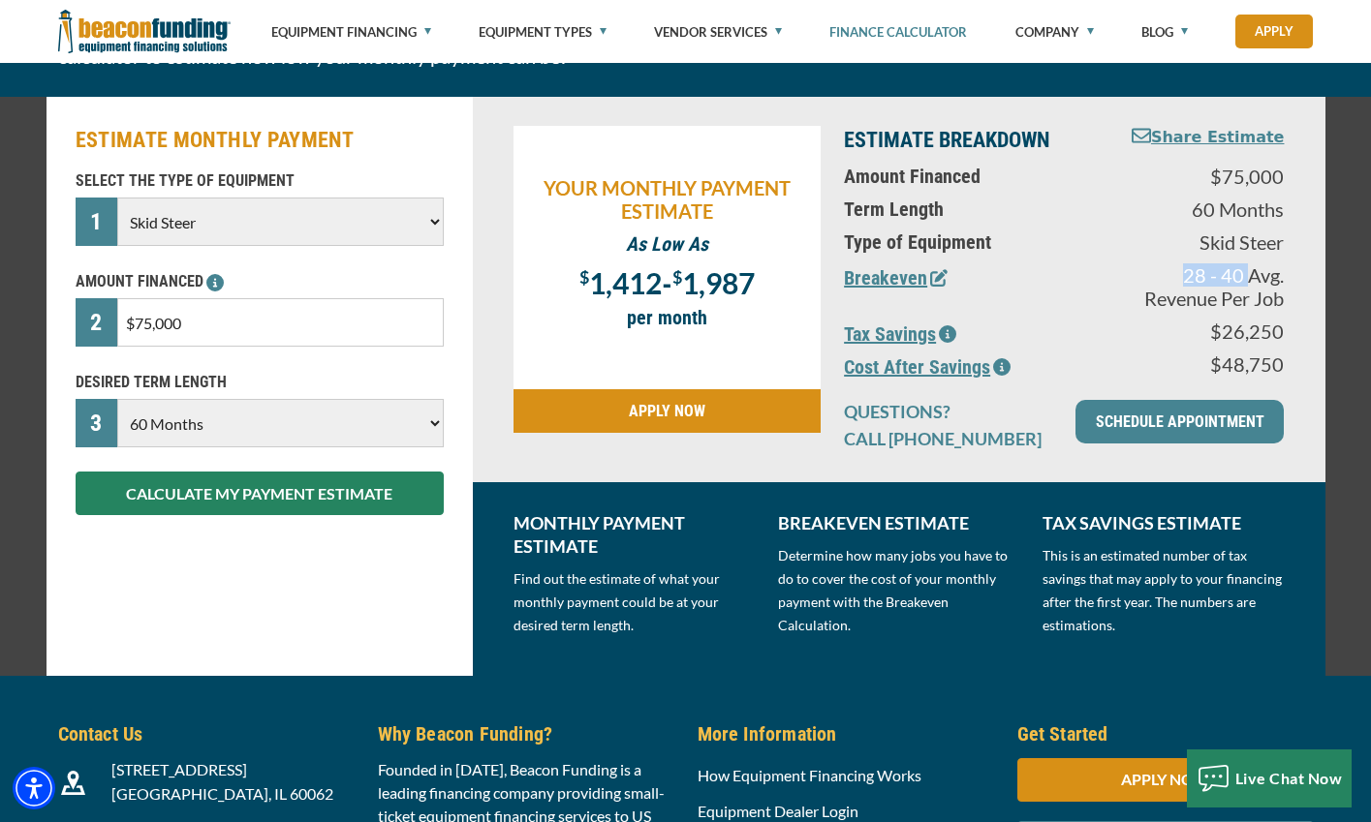
drag, startPoint x: 1186, startPoint y: 284, endPoint x: 1250, endPoint y: 282, distance: 64.0
click at [1250, 282] on p "28 - 40 Avg. Revenue Per Job" at bounding box center [1199, 286] width 170 height 46
click at [1253, 282] on p "28 - 40 Avg. Revenue Per Job" at bounding box center [1199, 286] width 170 height 46
drag, startPoint x: 1234, startPoint y: 273, endPoint x: 1215, endPoint y: 277, distance: 19.8
click at [1215, 277] on div "28 - 40 Avg. Revenue Per Job" at bounding box center [1198, 291] width 193 height 56
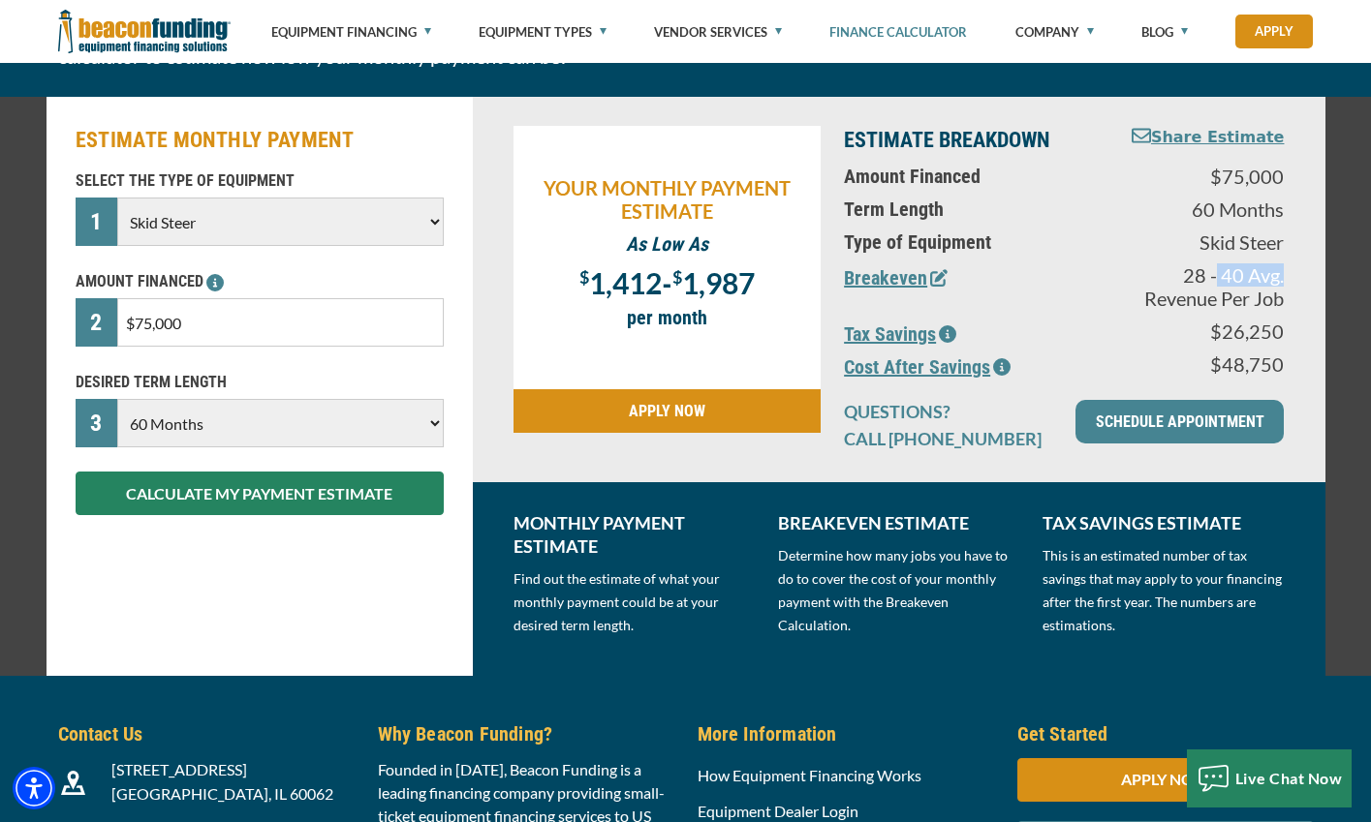
click at [1212, 277] on p "28 - 40 Avg. Revenue Per Job" at bounding box center [1199, 286] width 170 height 46
drag, startPoint x: 1161, startPoint y: 305, endPoint x: 1234, endPoint y: 307, distance: 73.6
click at [1234, 307] on p "28 - 40 Avg. Revenue Per Job" at bounding box center [1199, 286] width 170 height 46
drag, startPoint x: 1243, startPoint y: 339, endPoint x: 1286, endPoint y: 339, distance: 43.6
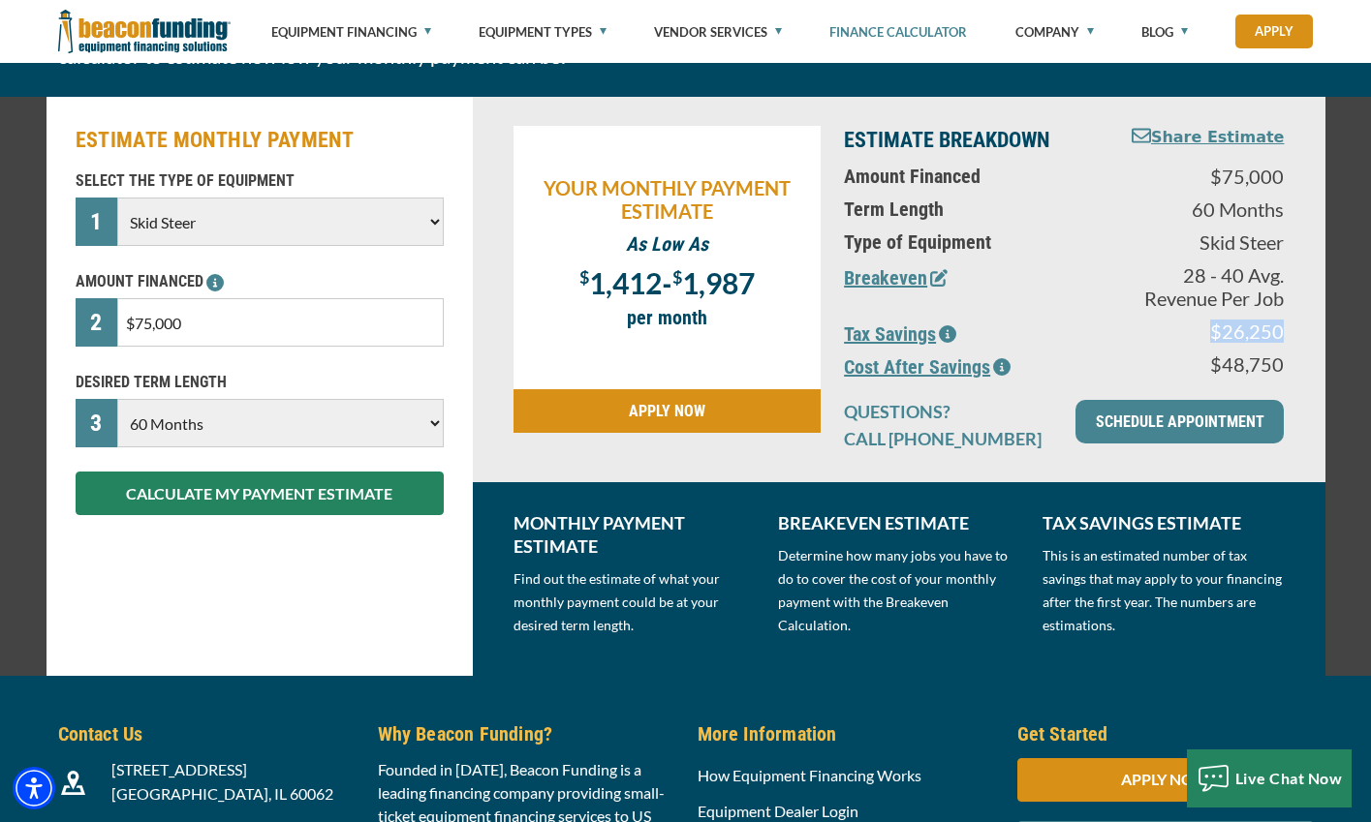
click at [1286, 339] on div "$26,250" at bounding box center [1198, 336] width 193 height 33
click at [1285, 341] on div "$26,250" at bounding box center [1198, 336] width 193 height 33
drag, startPoint x: 1223, startPoint y: 373, endPoint x: 1288, endPoint y: 370, distance: 65.9
click at [1288, 370] on div "$48,750" at bounding box center [1198, 369] width 193 height 33
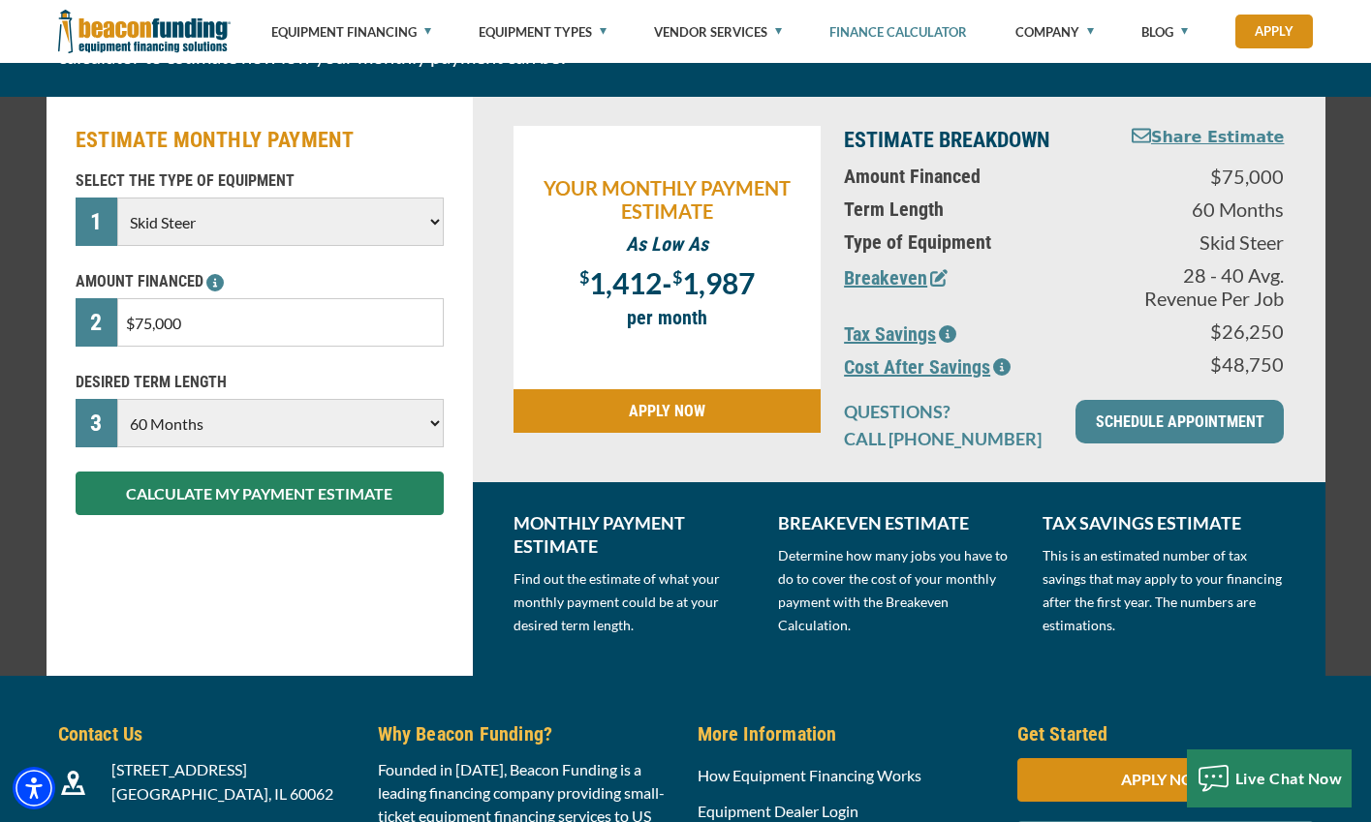
click at [946, 333] on icon "button" at bounding box center [947, 333] width 17 height 17
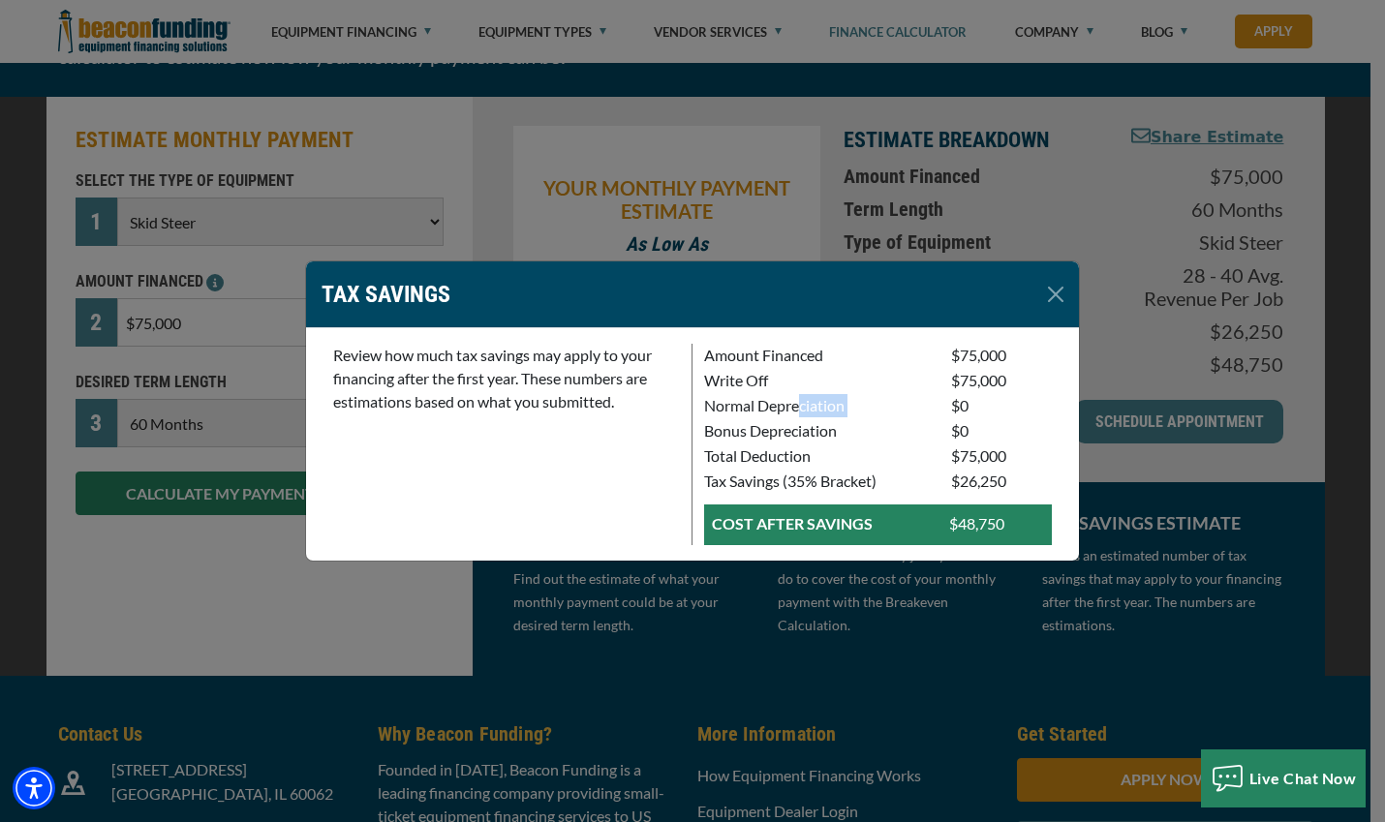
drag, startPoint x: 803, startPoint y: 403, endPoint x: 944, endPoint y: 406, distance: 141.5
click at [944, 406] on div "Normal Depreciation $0" at bounding box center [878, 406] width 371 height 25
click at [944, 406] on div "$0" at bounding box center [1002, 406] width 124 height 25
drag, startPoint x: 983, startPoint y: 439, endPoint x: 1005, endPoint y: 440, distance: 21.3
click at [1005, 440] on div "$0" at bounding box center [1002, 431] width 124 height 25
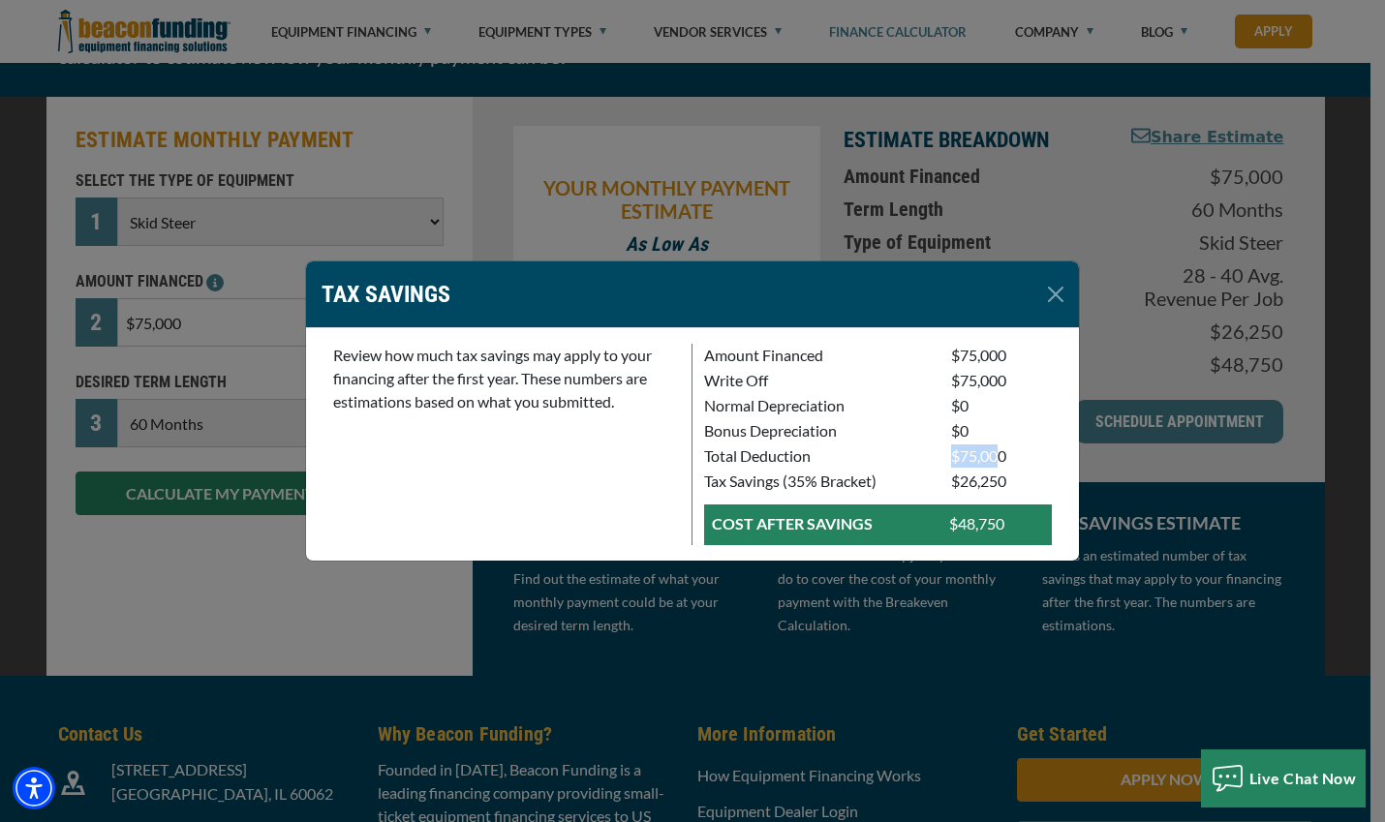
click at [998, 462] on div "$75,000" at bounding box center [1002, 457] width 124 height 25
click at [998, 462] on p "$75,000" at bounding box center [1001, 456] width 101 height 23
click at [1055, 294] on button "Close" at bounding box center [1055, 294] width 31 height 31
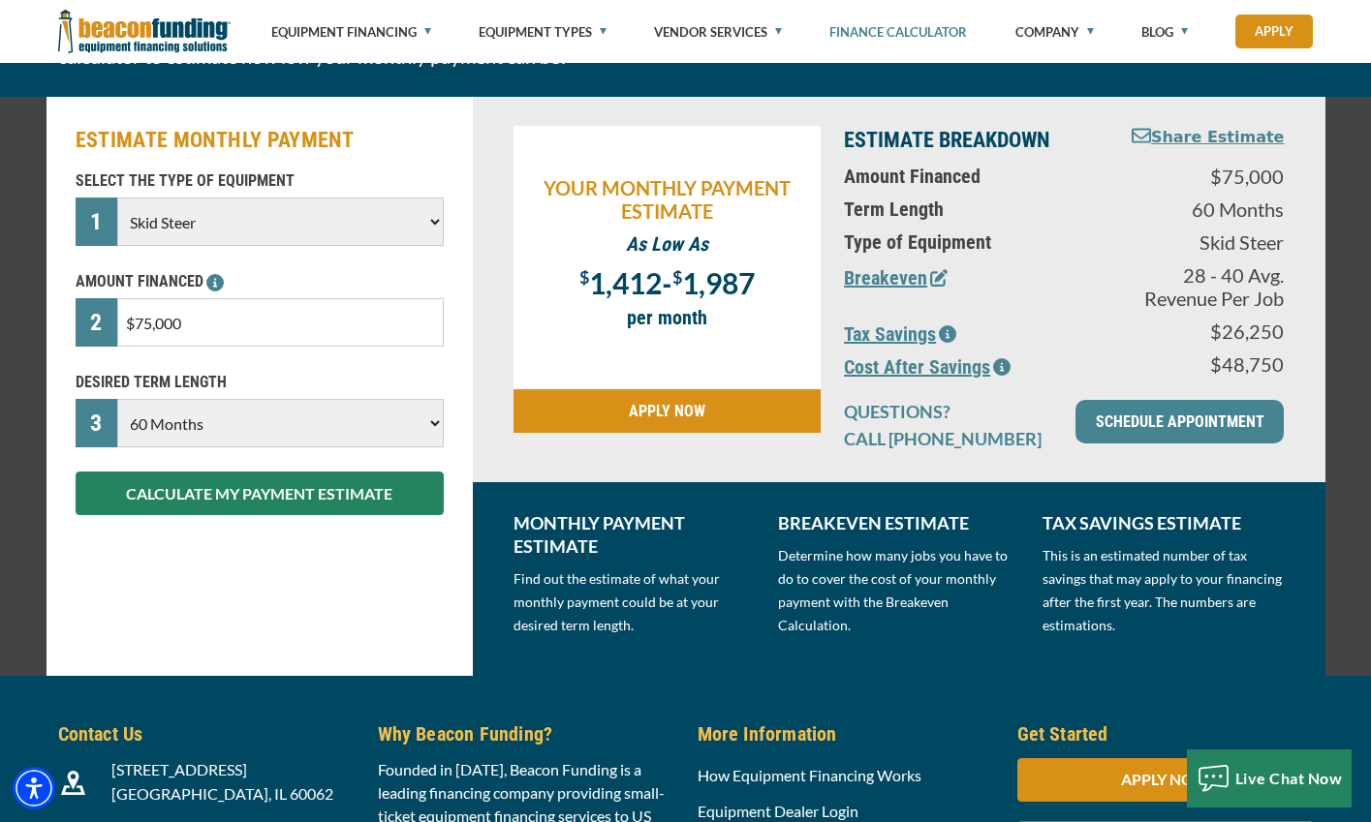
click at [1003, 362] on icon "button" at bounding box center [1001, 366] width 17 height 17
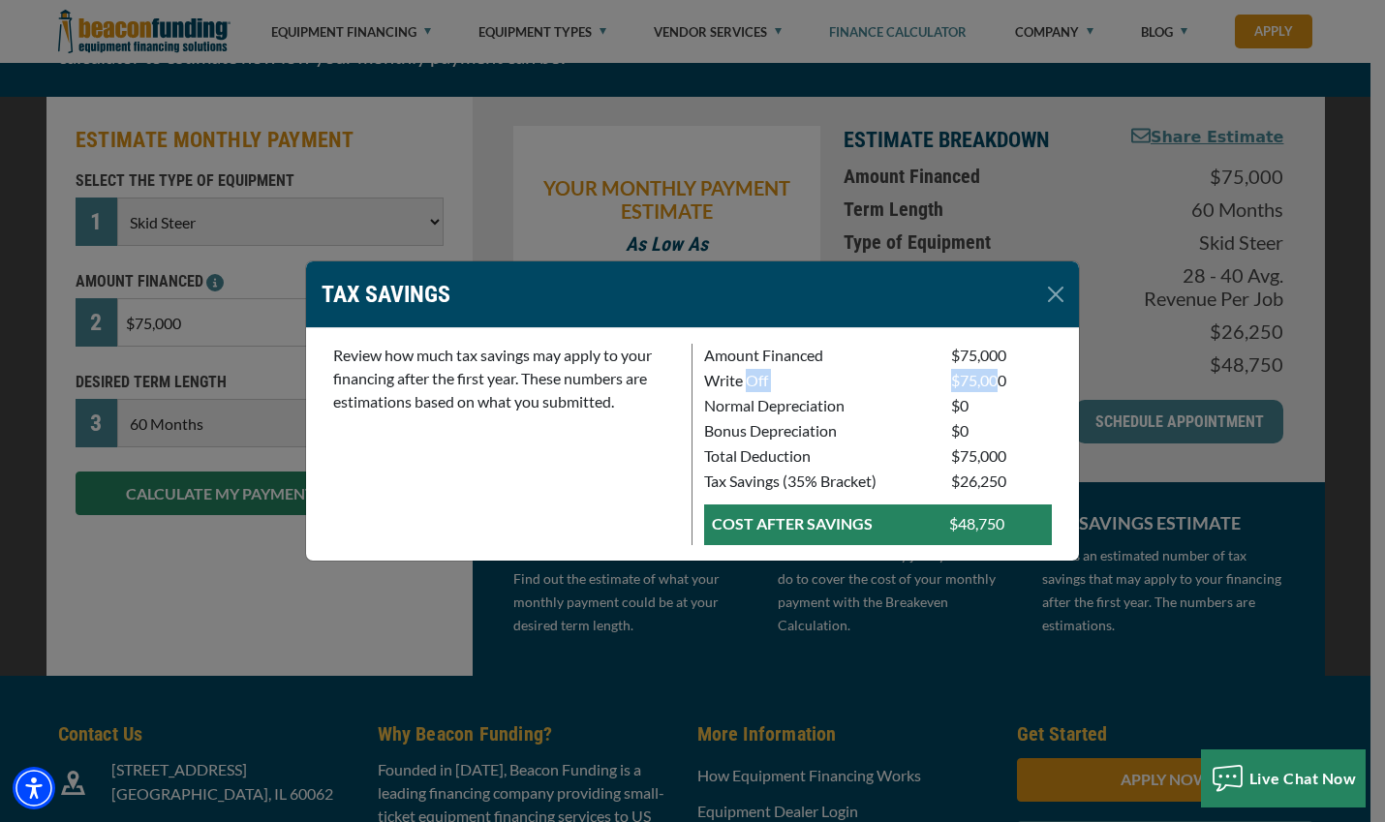
drag, startPoint x: 772, startPoint y: 380, endPoint x: 999, endPoint y: 391, distance: 227.0
click at [999, 391] on div "Write Off $75,000" at bounding box center [878, 381] width 371 height 25
click at [999, 391] on p "$75,000" at bounding box center [1001, 380] width 101 height 23
click at [1007, 454] on div "Total Deduction $75,000" at bounding box center [878, 457] width 371 height 25
click at [1006, 454] on p "$75,000" at bounding box center [1001, 456] width 101 height 23
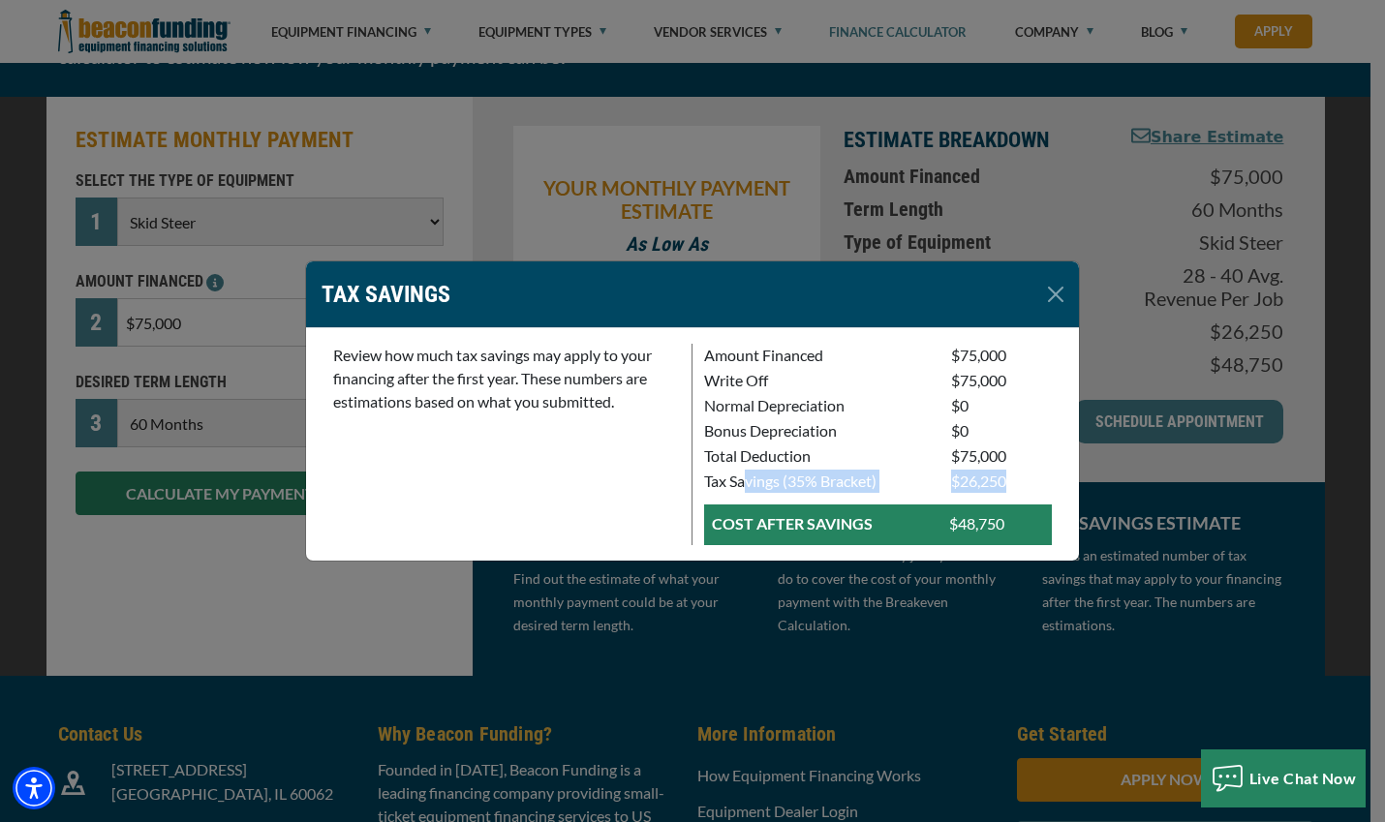
drag, startPoint x: 807, startPoint y: 482, endPoint x: 1054, endPoint y: 494, distance: 247.3
click at [1054, 494] on div "Tax Savings (35% Bracket) $26,250" at bounding box center [878, 482] width 371 height 25
click at [1050, 490] on p "$26,250" at bounding box center [1001, 481] width 101 height 23
click at [1055, 296] on button "Close" at bounding box center [1055, 294] width 31 height 31
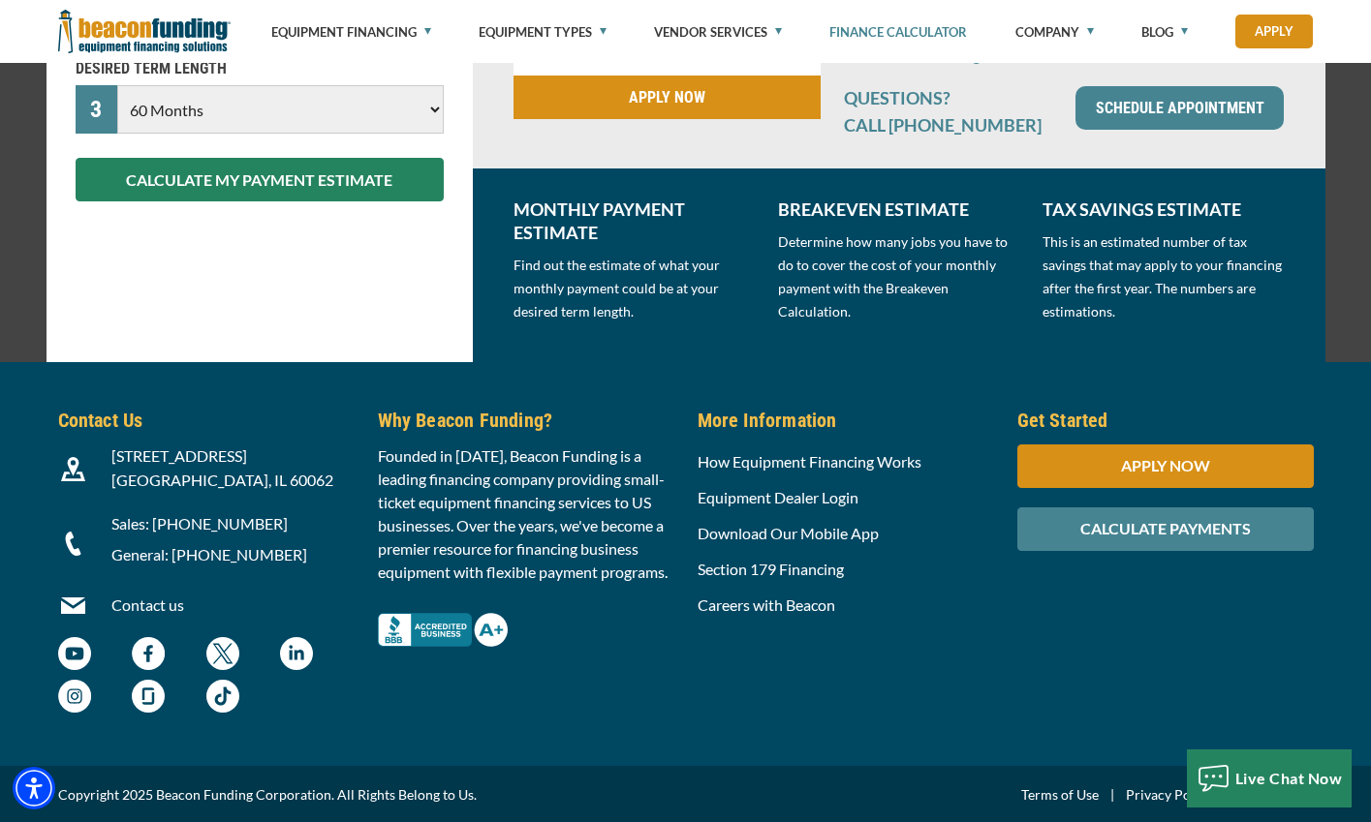
scroll to position [217, 0]
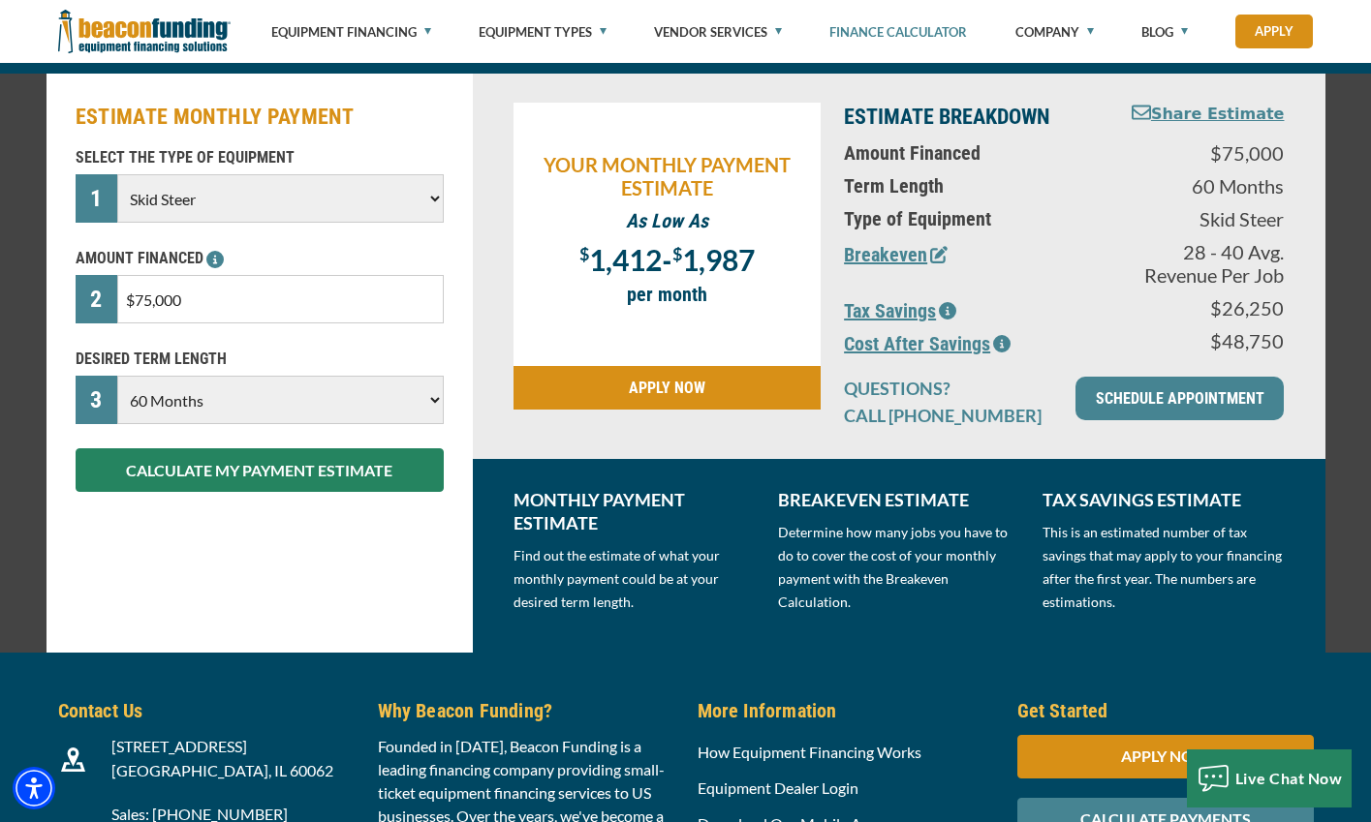
click at [968, 794] on div "Equipment Dealer Login" at bounding box center [846, 789] width 320 height 36
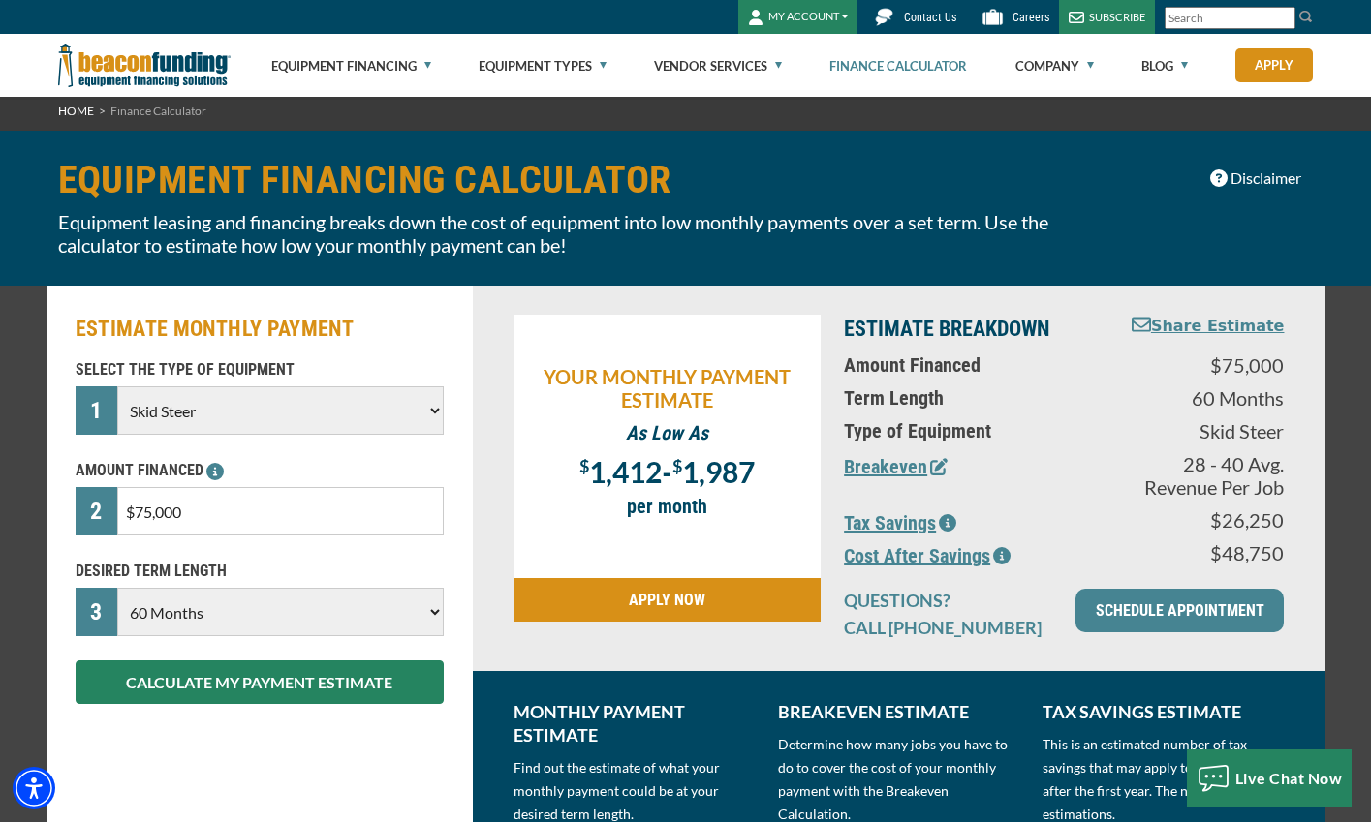
scroll to position [0, 0]
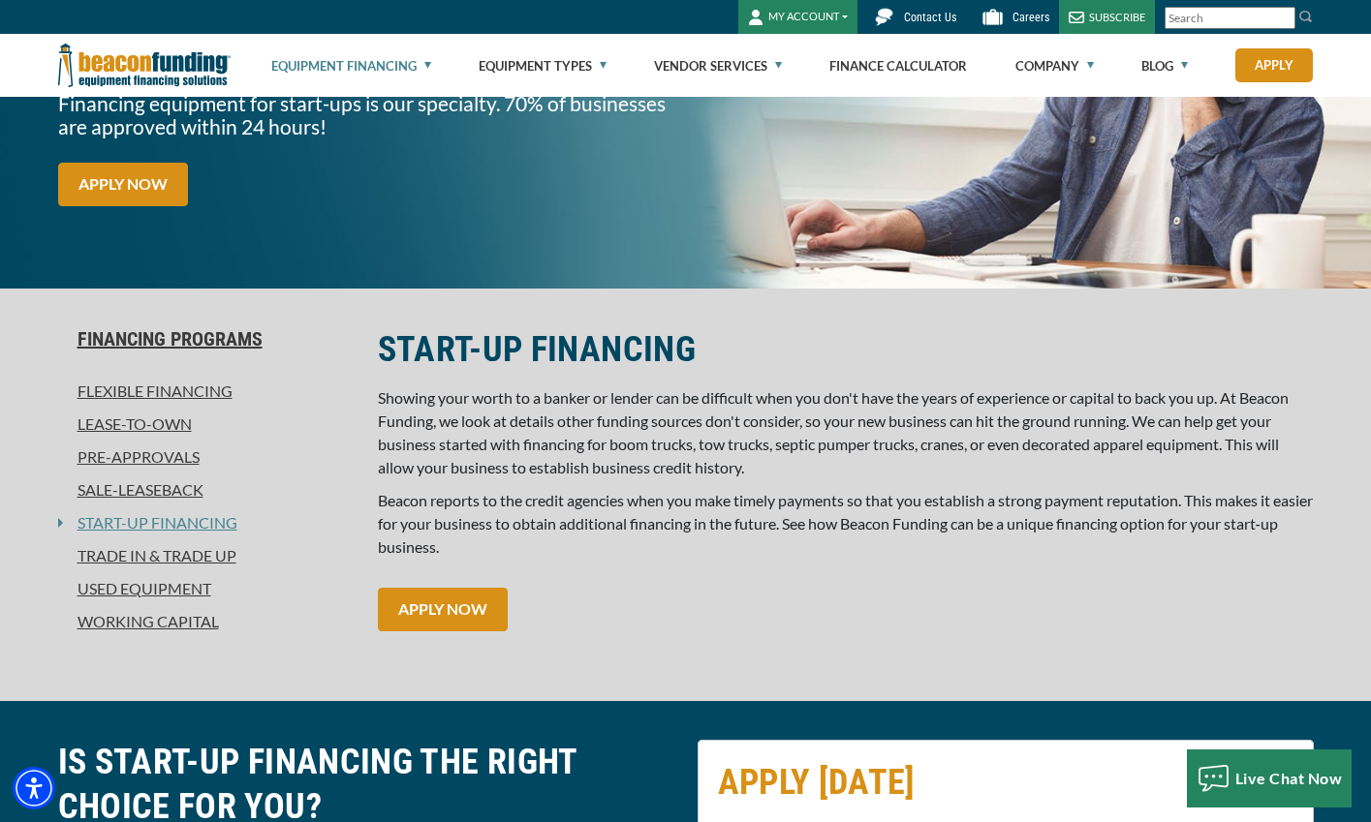
scroll to position [291, 0]
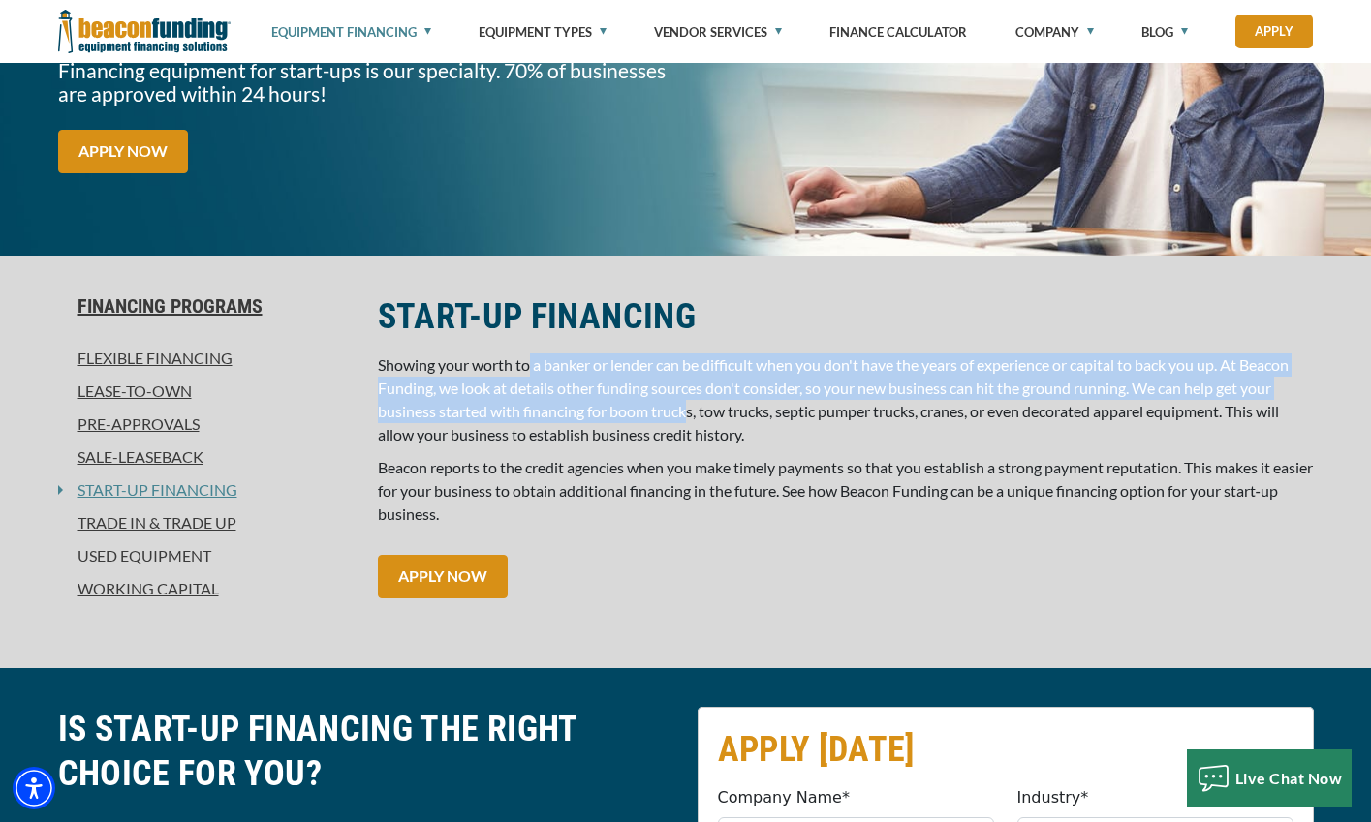
drag, startPoint x: 543, startPoint y: 371, endPoint x: 686, endPoint y: 419, distance: 150.4
click at [686, 419] on span "Showing your worth to a banker or lender can be difficult when you don't have t…" at bounding box center [833, 400] width 911 height 88
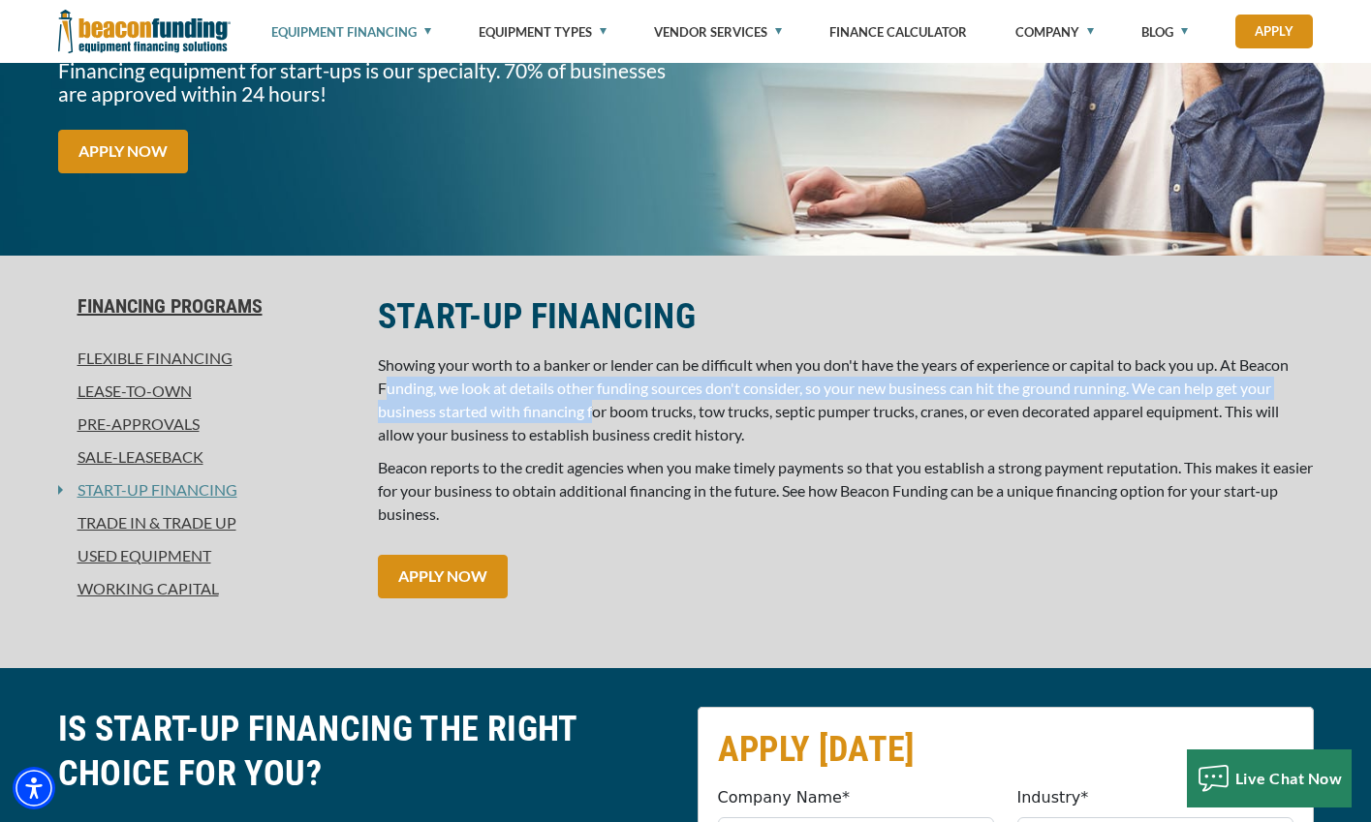
drag, startPoint x: 386, startPoint y: 391, endPoint x: 598, endPoint y: 421, distance: 214.3
click at [598, 421] on p "Showing your worth to a banker or lender can be difficult when you don't have t…" at bounding box center [846, 400] width 936 height 93
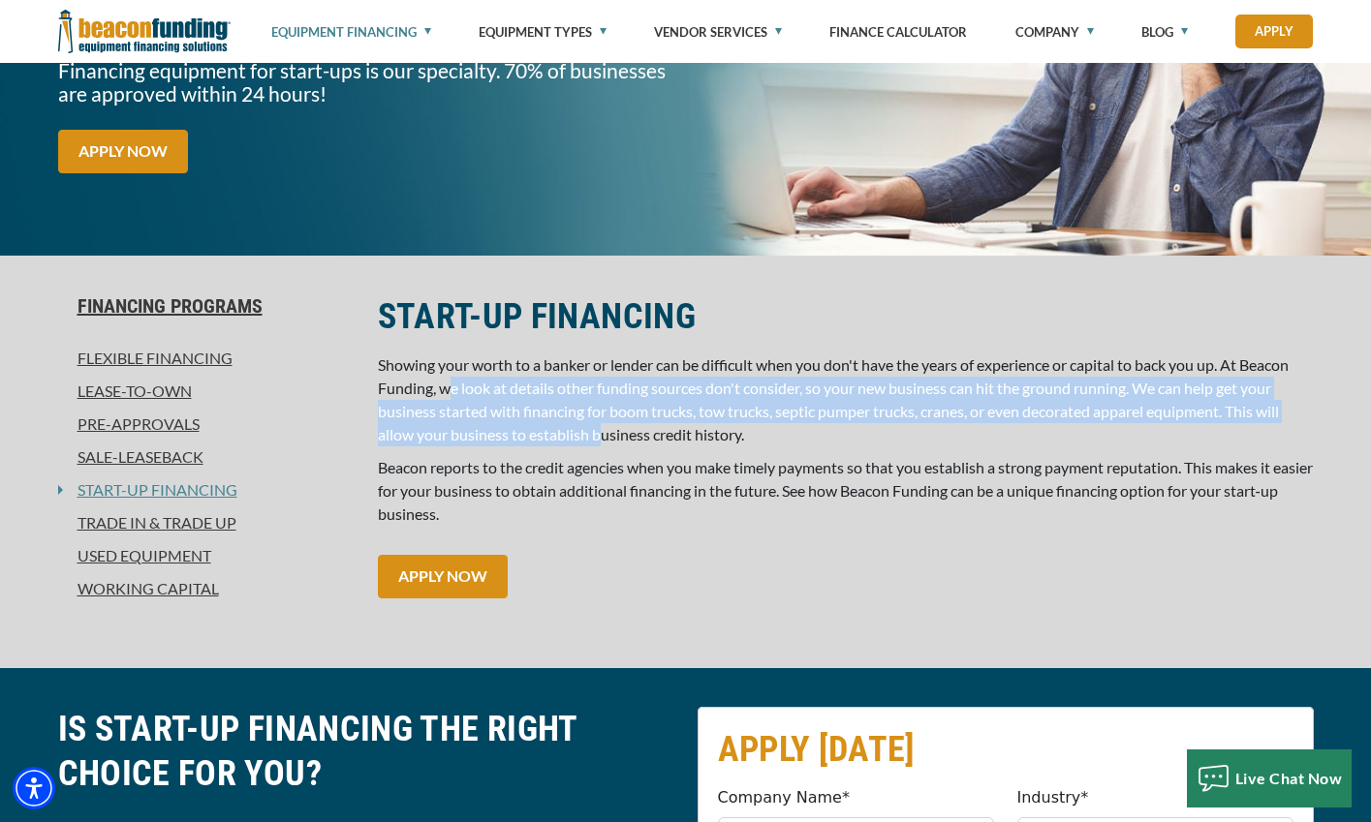
drag, startPoint x: 450, startPoint y: 396, endPoint x: 600, endPoint y: 431, distance: 153.2
click at [600, 431] on span "Showing your worth to a banker or lender can be difficult when you don't have t…" at bounding box center [833, 400] width 911 height 88
click at [600, 430] on span "Showing your worth to a banker or lender can be difficult when you don't have t…" at bounding box center [833, 400] width 911 height 88
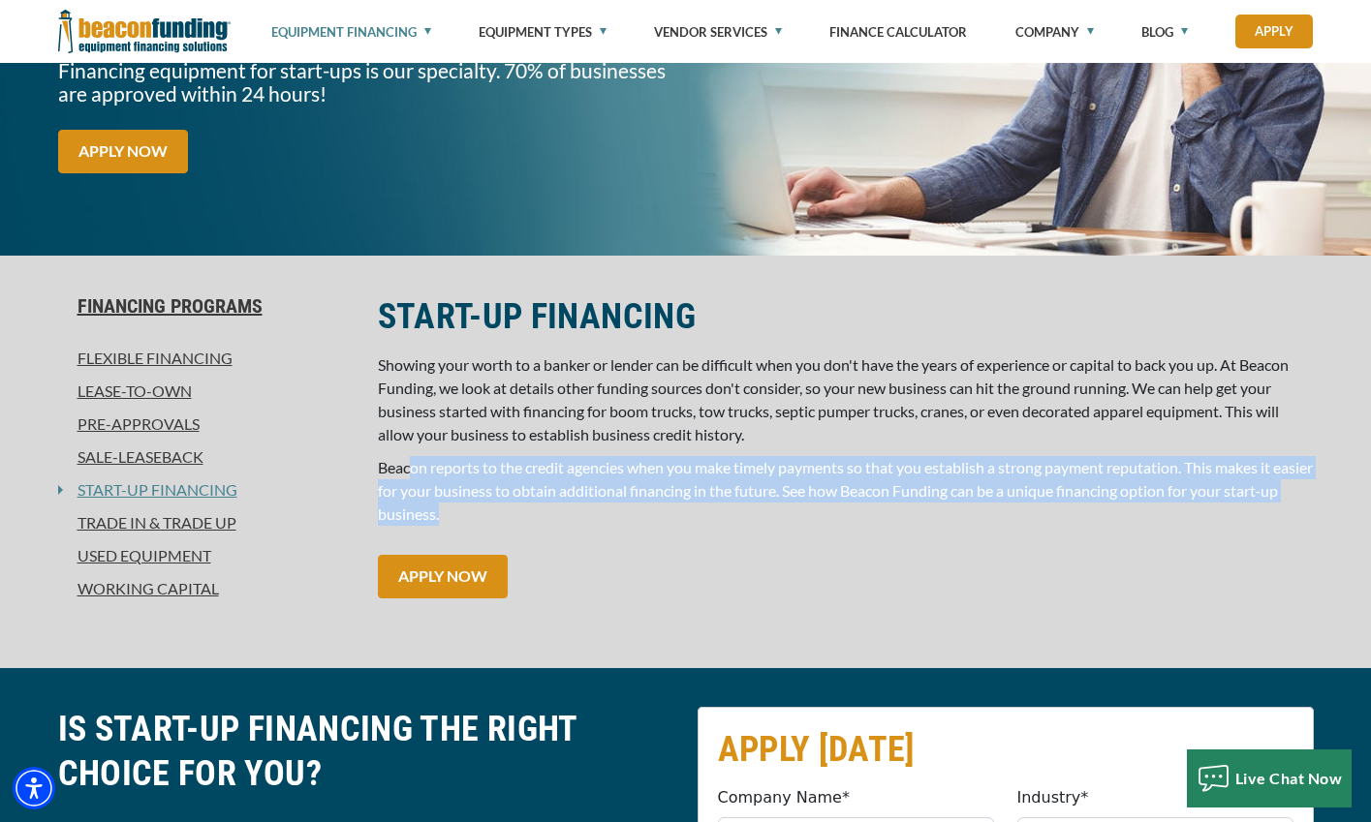
drag, startPoint x: 409, startPoint y: 470, endPoint x: 564, endPoint y: 510, distance: 160.0
click at [564, 510] on p "Beacon reports to the credit agencies when you make timely payments so that you…" at bounding box center [846, 491] width 936 height 70
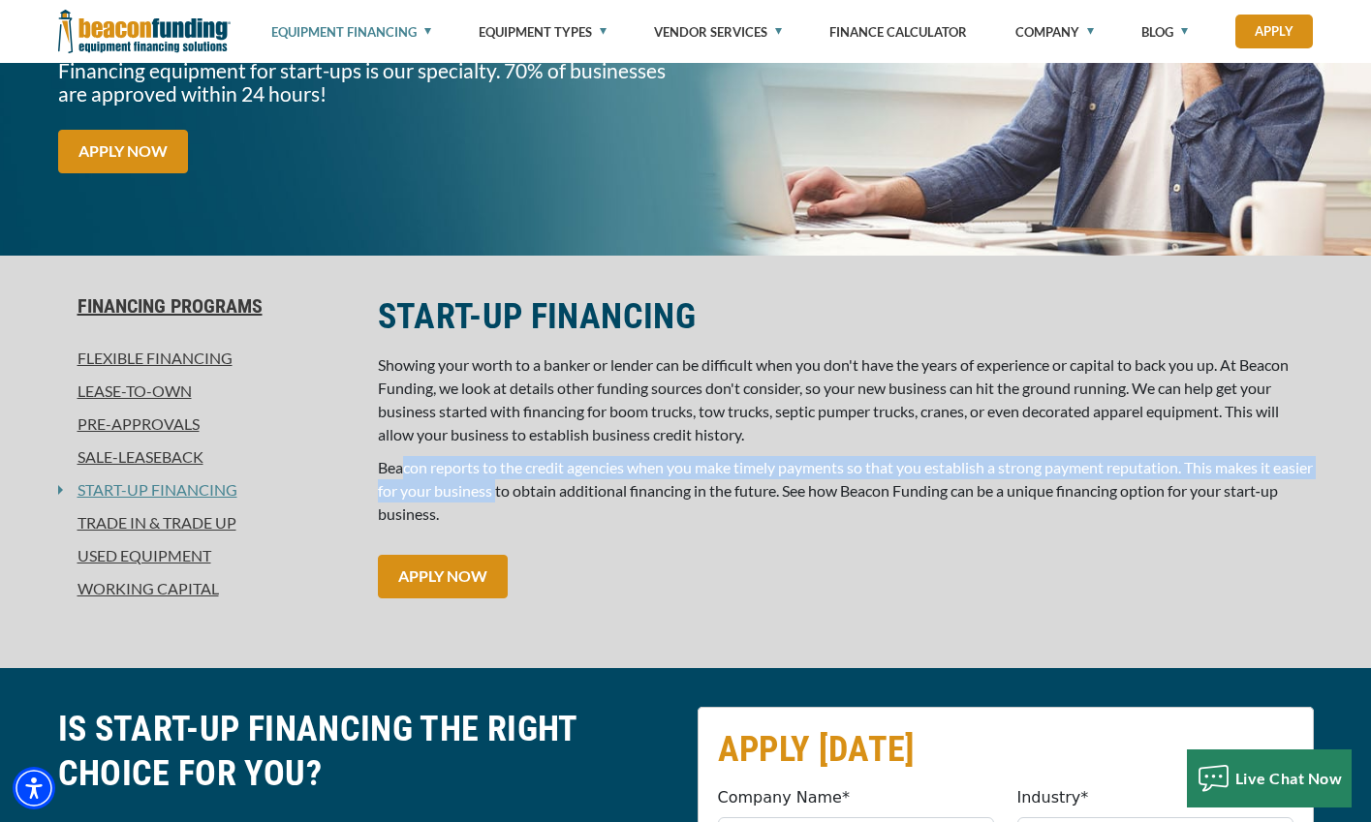
drag, startPoint x: 404, startPoint y: 467, endPoint x: 540, endPoint y: 501, distance: 139.8
click at [540, 501] on p "Beacon reports to the credit agencies when you make timely payments so that you…" at bounding box center [846, 491] width 936 height 70
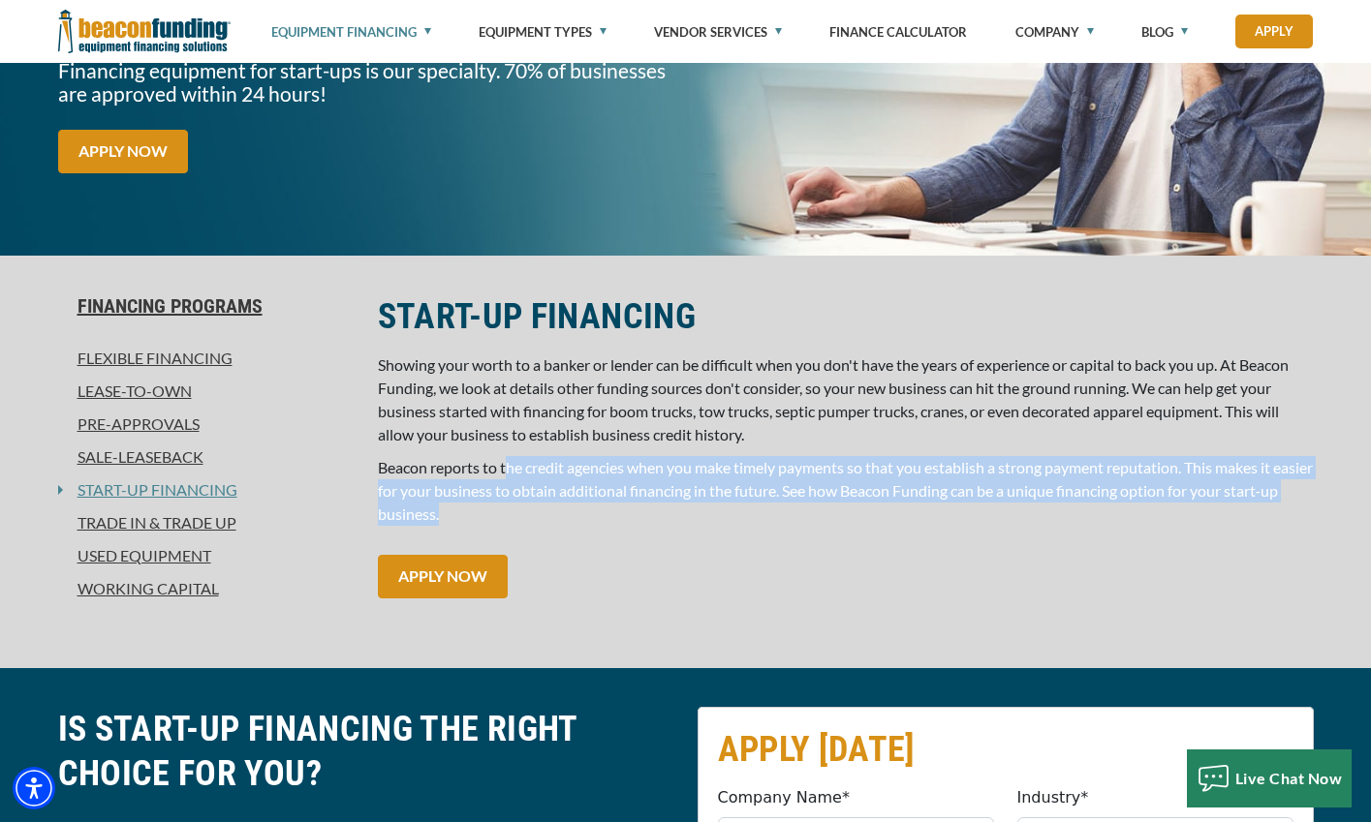
drag, startPoint x: 542, startPoint y: 511, endPoint x: 506, endPoint y: 476, distance: 50.7
click at [506, 476] on p "Beacon reports to the credit agencies when you make timely payments so that you…" at bounding box center [846, 491] width 936 height 70
click at [506, 476] on span "Beacon reports to the credit agencies when you make timely payments so that you…" at bounding box center [845, 490] width 935 height 65
drag, startPoint x: 497, startPoint y: 476, endPoint x: 616, endPoint y: 521, distance: 127.6
click at [616, 521] on p "Beacon reports to the credit agencies when you make timely payments so that you…" at bounding box center [846, 491] width 936 height 70
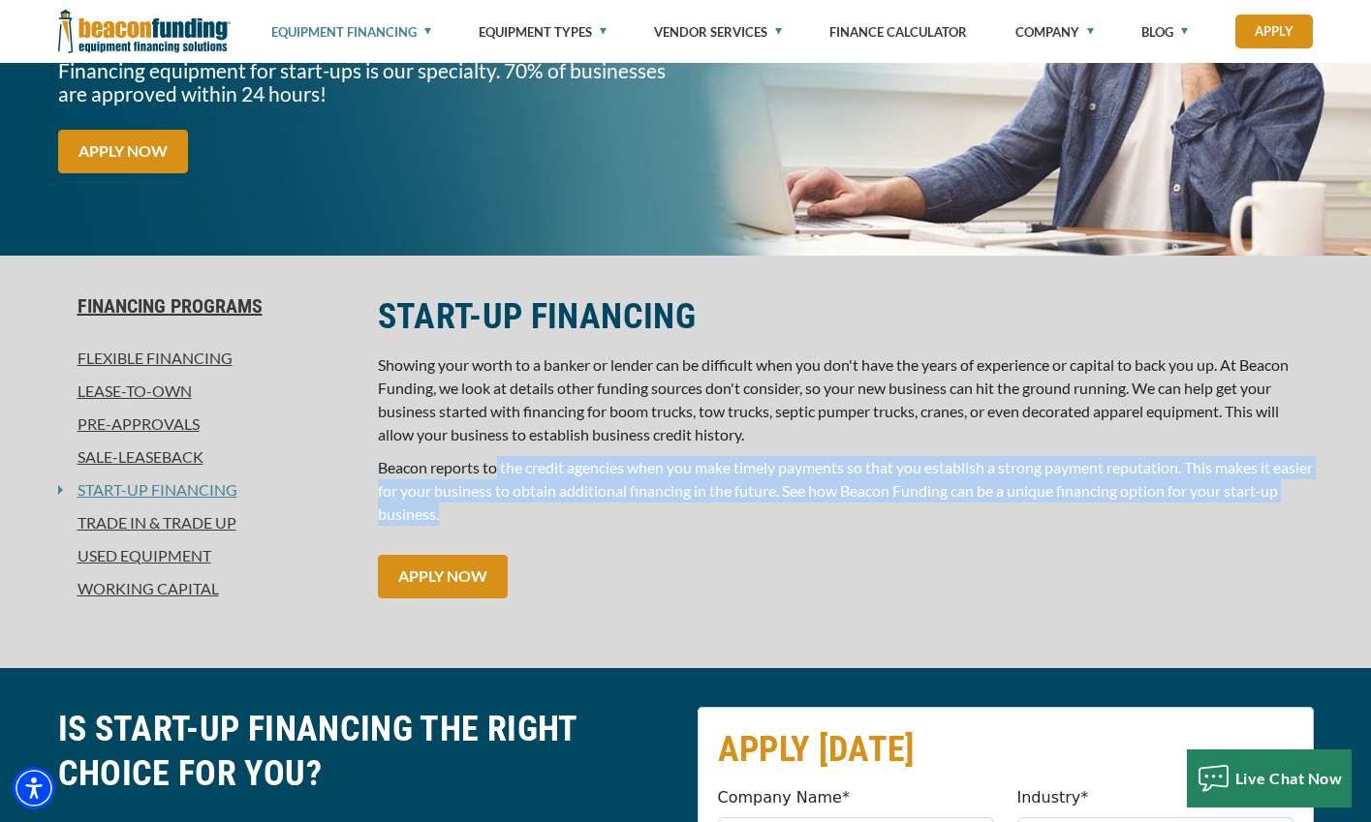
click at [616, 521] on p "Beacon reports to the credit agencies when you make timely payments so that you…" at bounding box center [846, 491] width 936 height 70
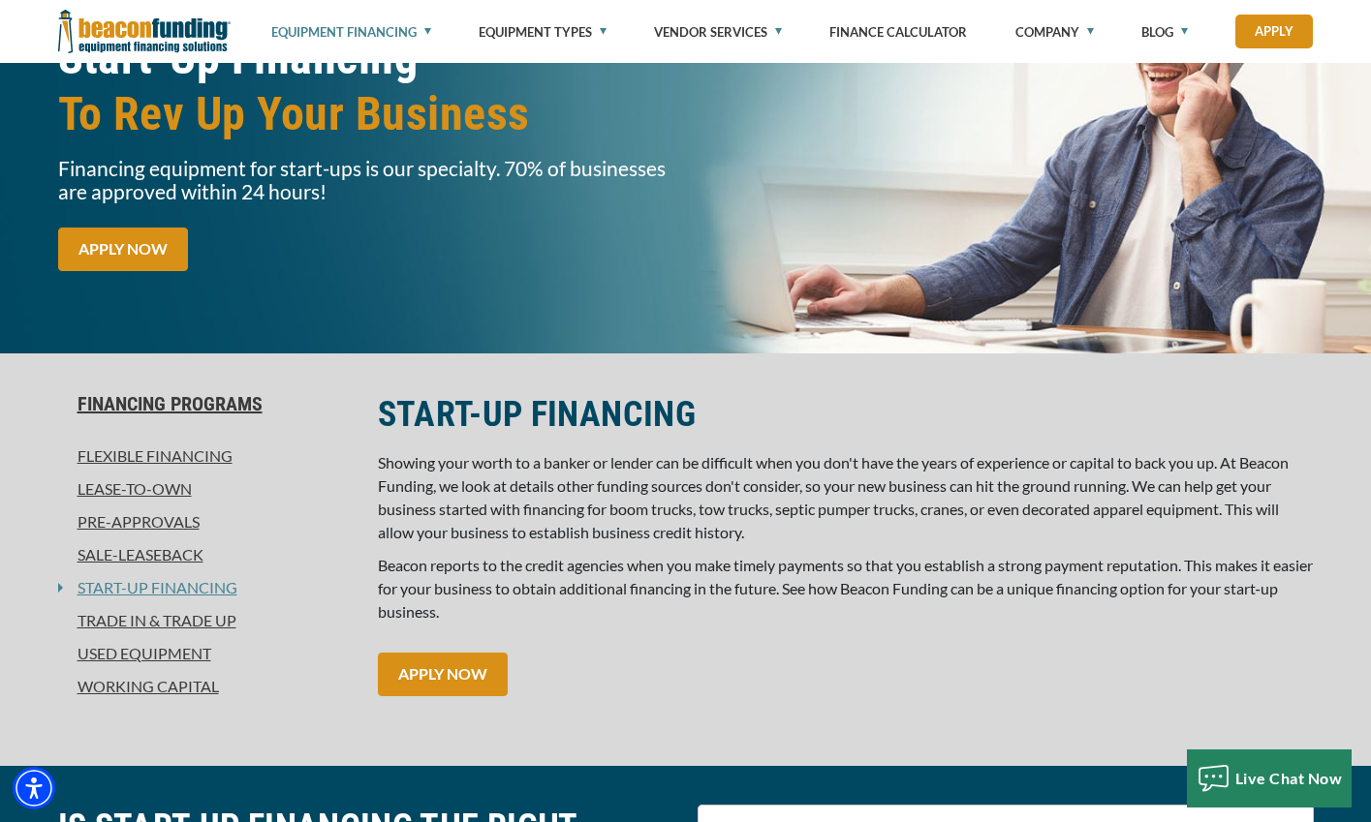
scroll to position [0, 0]
